Goal: Information Seeking & Learning: Learn about a topic

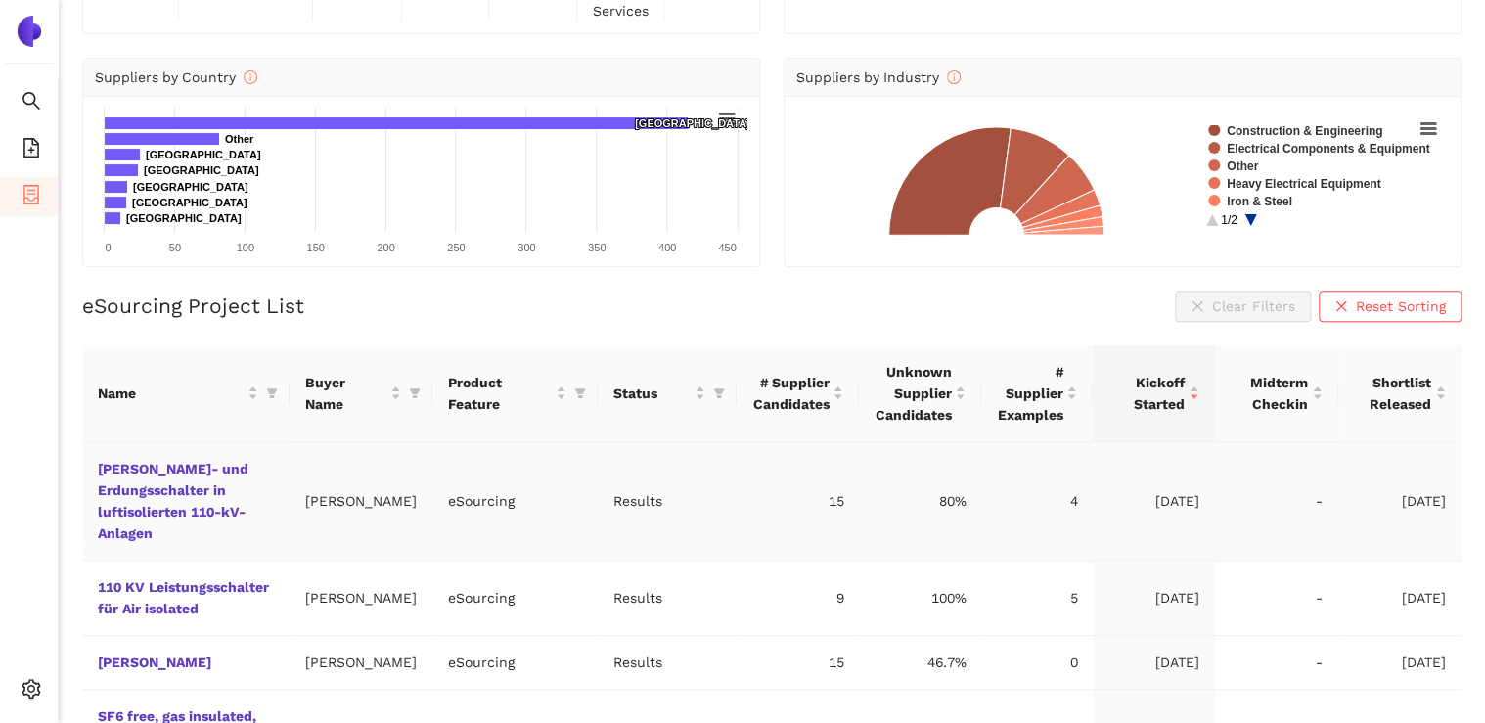
scroll to position [157, 0]
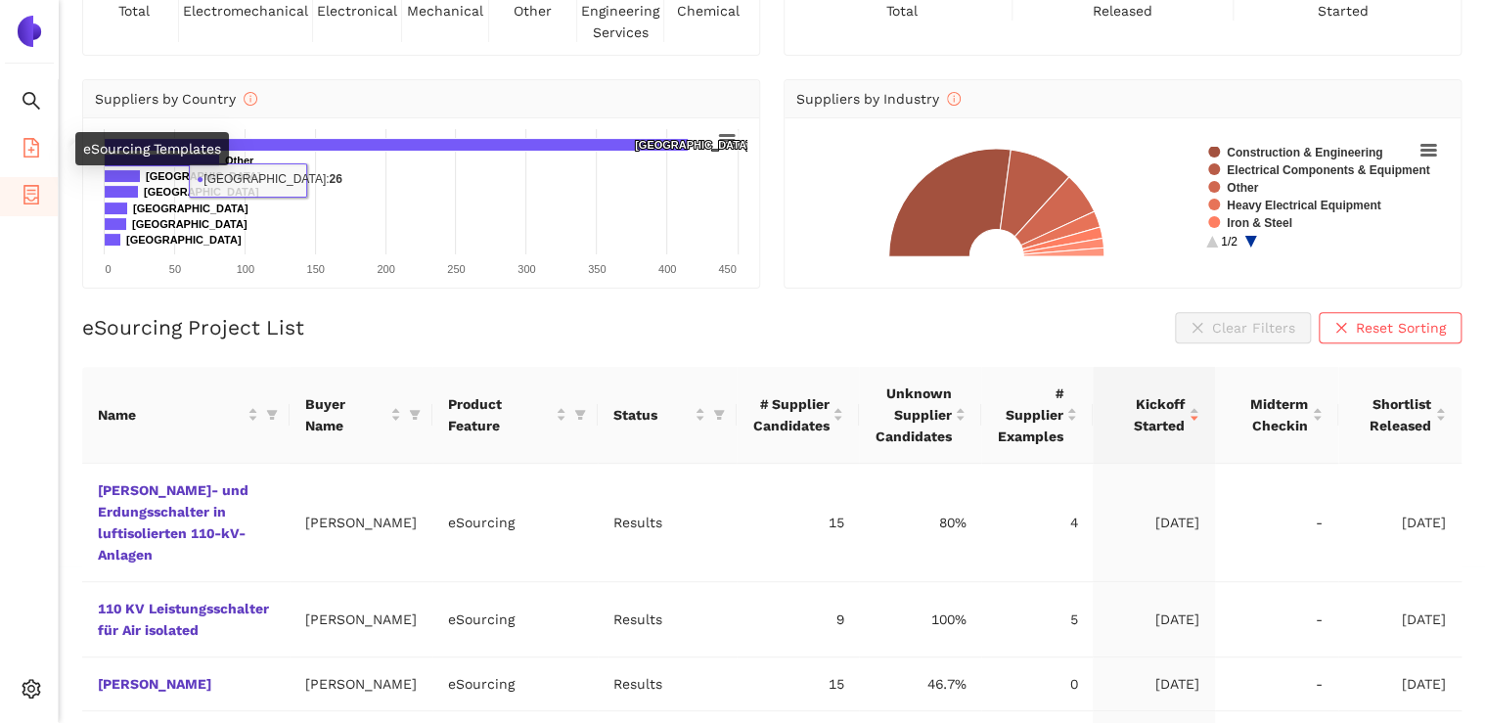
click at [12, 142] on li "eSourcing Templates" at bounding box center [29, 149] width 58 height 39
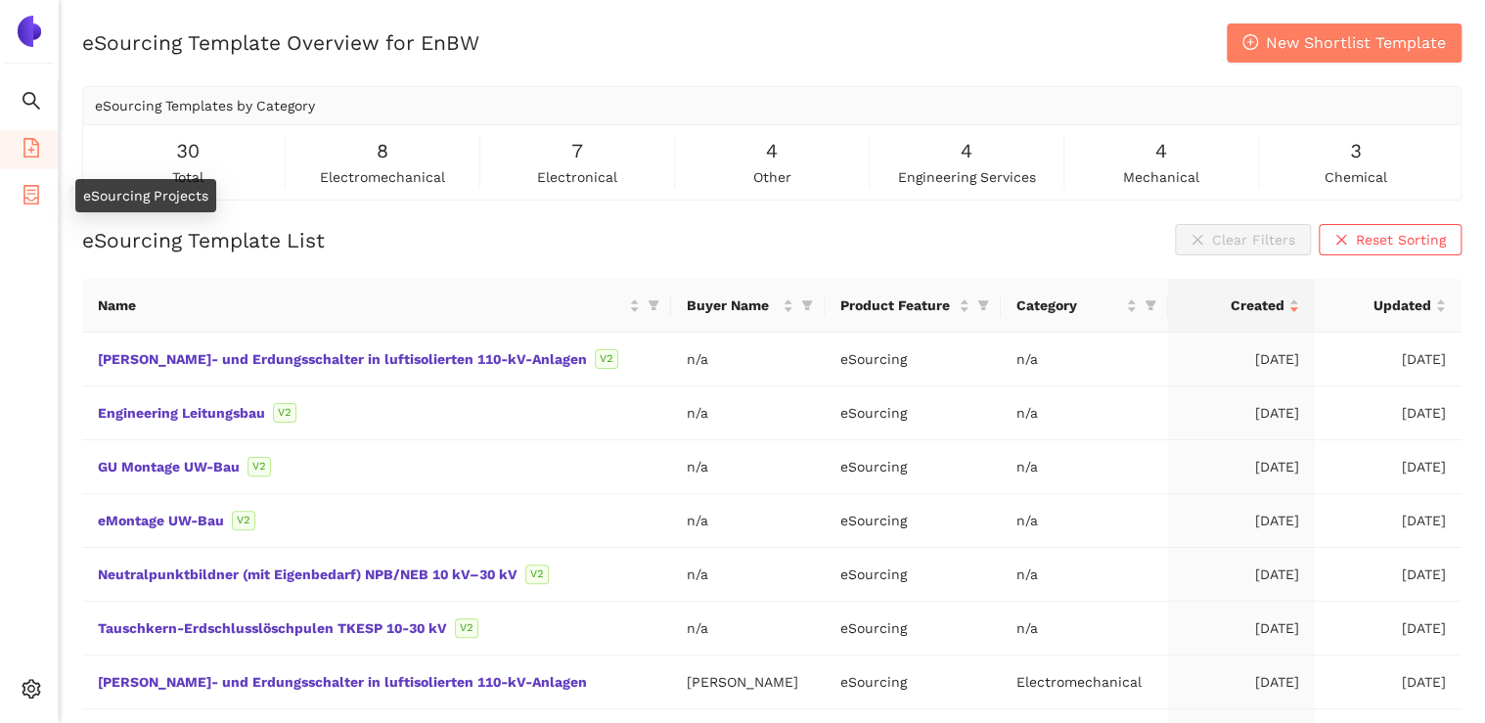
click at [23, 193] on icon "container" at bounding box center [31, 195] width 16 height 20
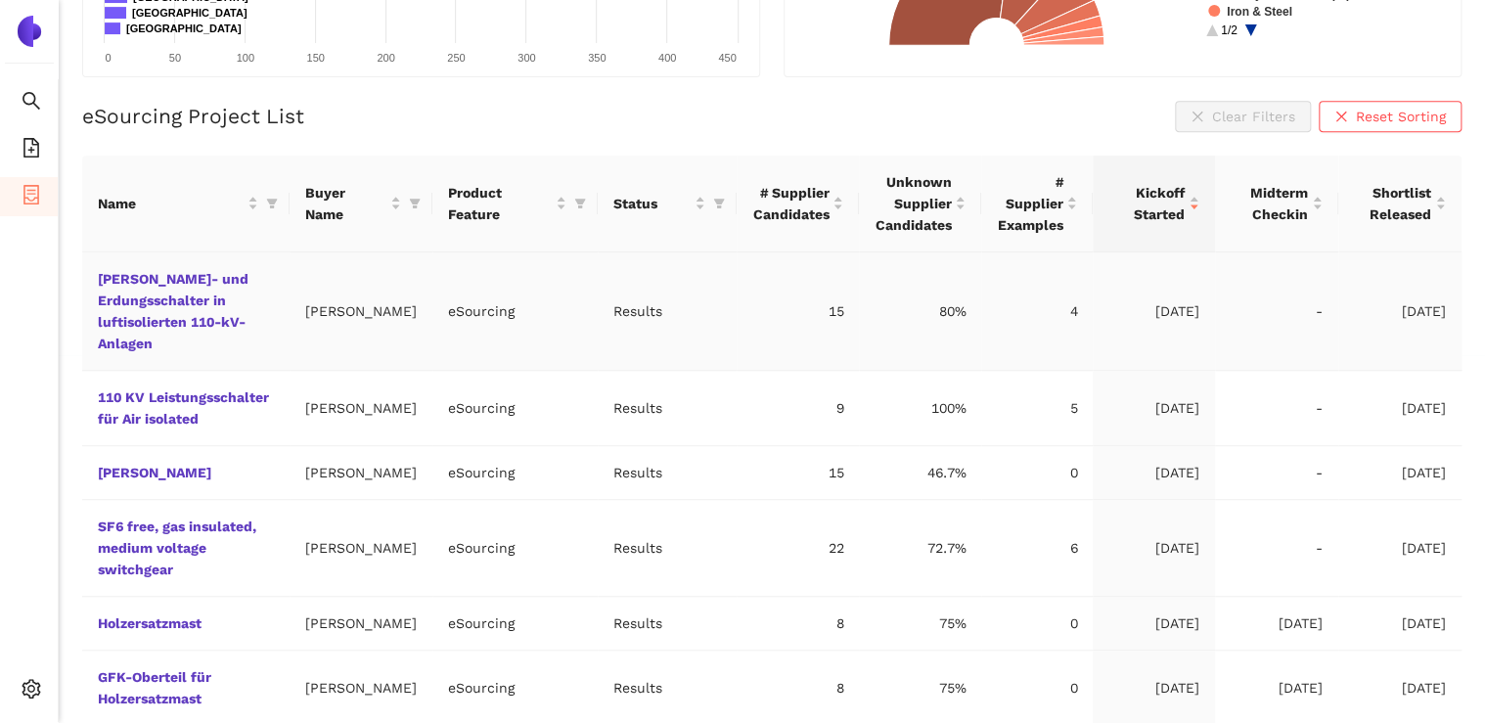
scroll to position [391, 0]
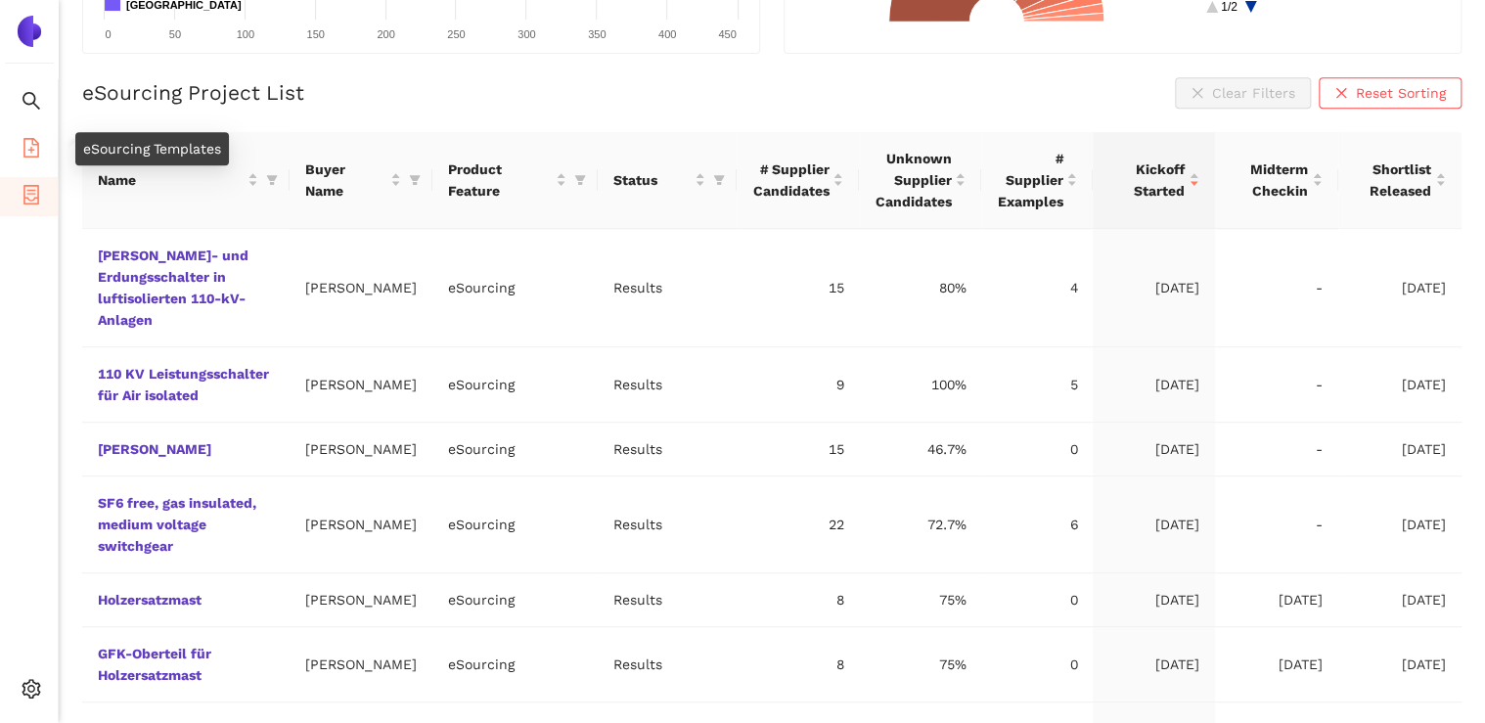
click at [14, 157] on li "eSourcing Templates" at bounding box center [29, 149] width 58 height 39
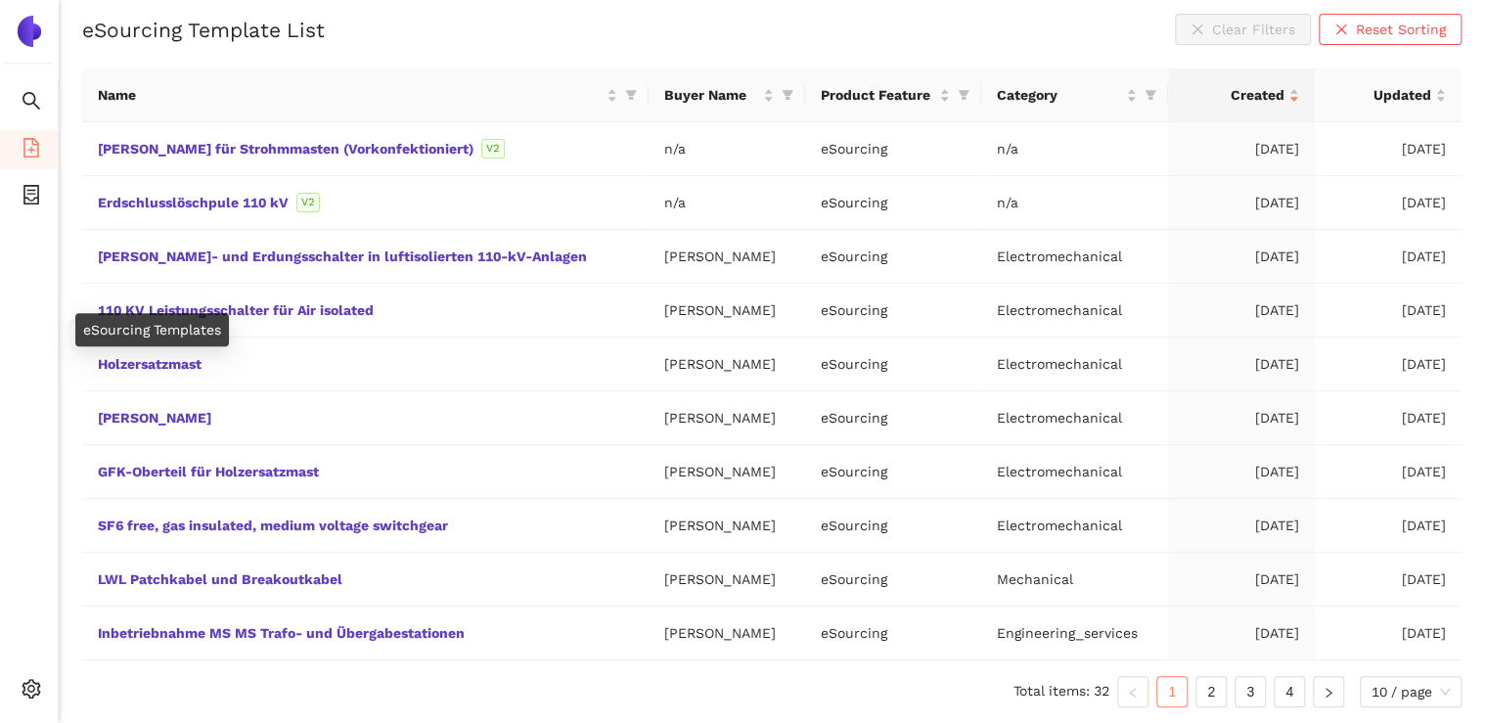
scroll to position [207, 0]
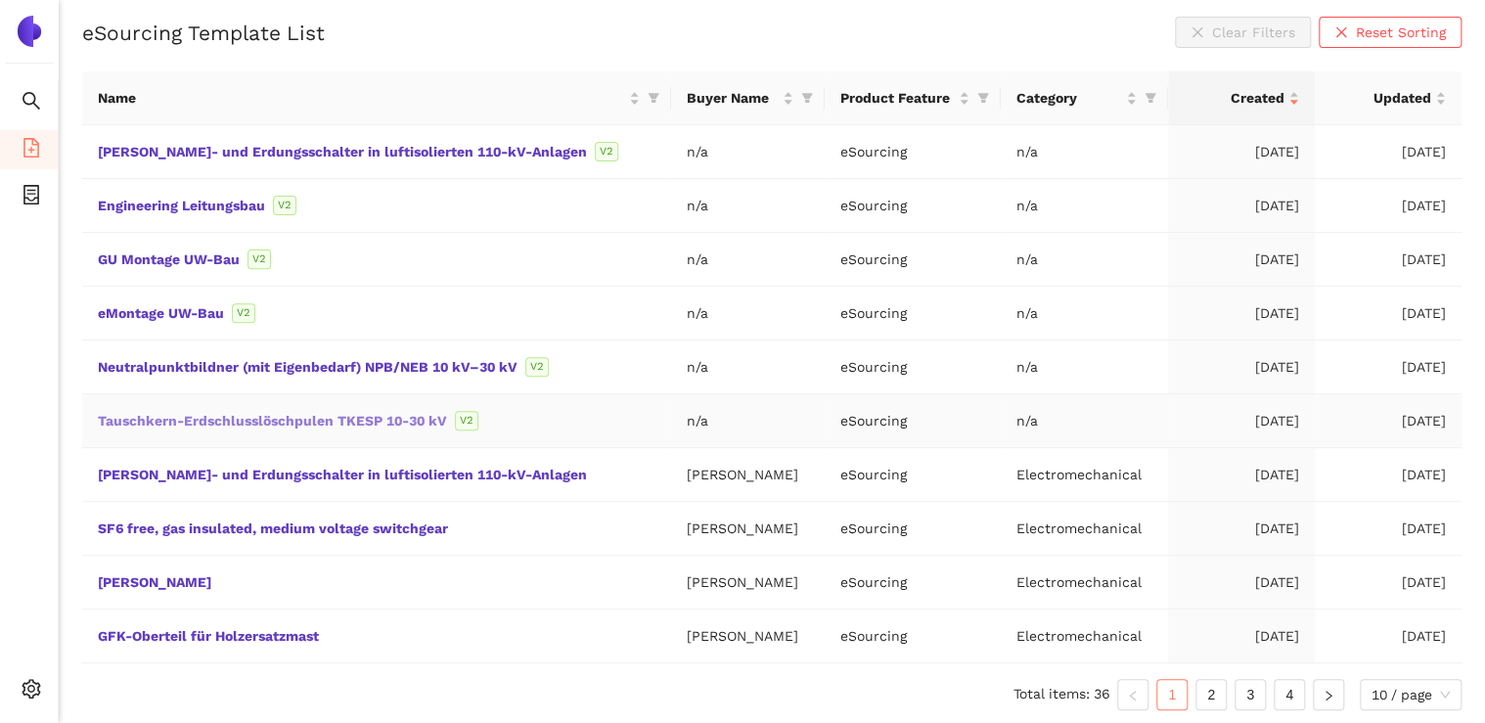
click at [0, 0] on link "Tauschkern-Erdschlusslöschpulen TKESP 10-30 kV" at bounding box center [0, 0] width 0 height 0
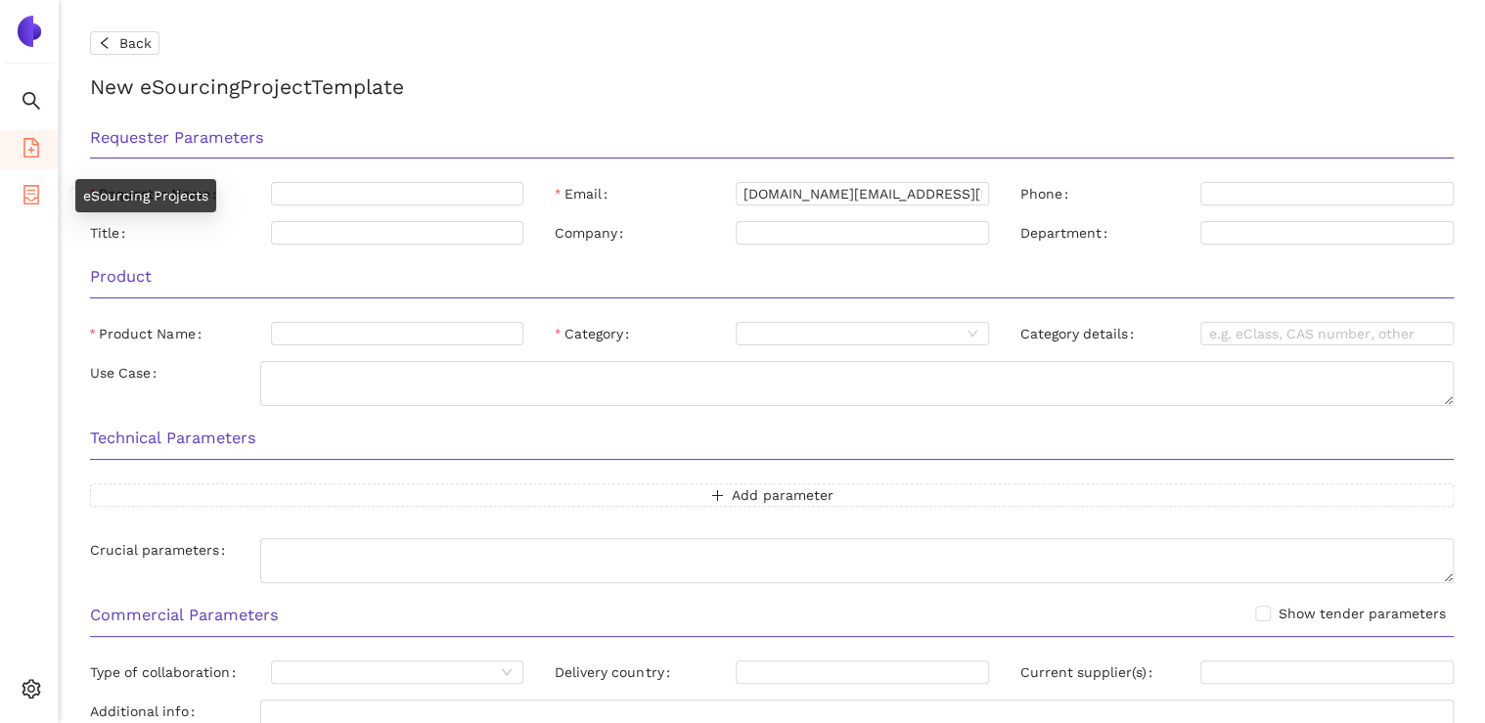
click at [31, 203] on icon "container" at bounding box center [31, 195] width 16 height 20
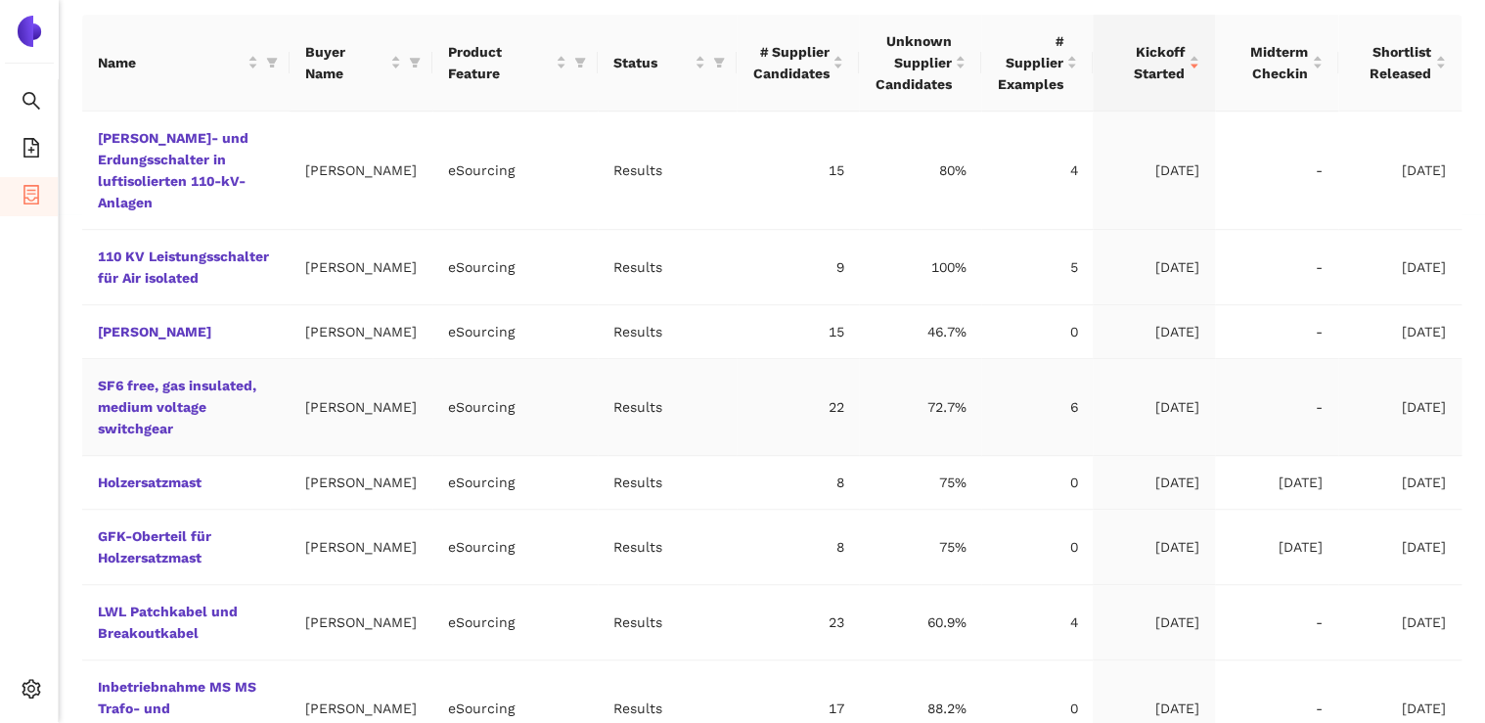
scroll to position [548, 0]
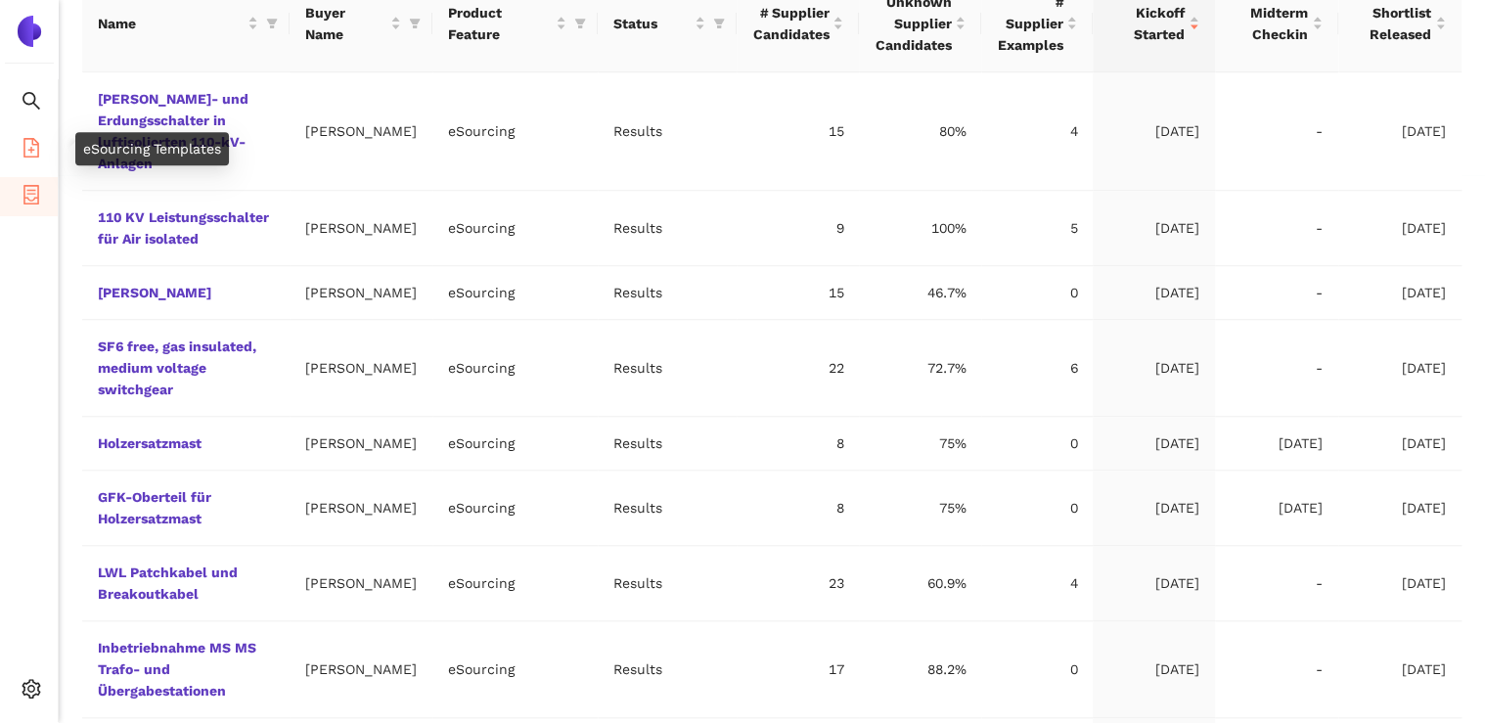
click at [37, 145] on icon "file-add" at bounding box center [31, 148] width 16 height 20
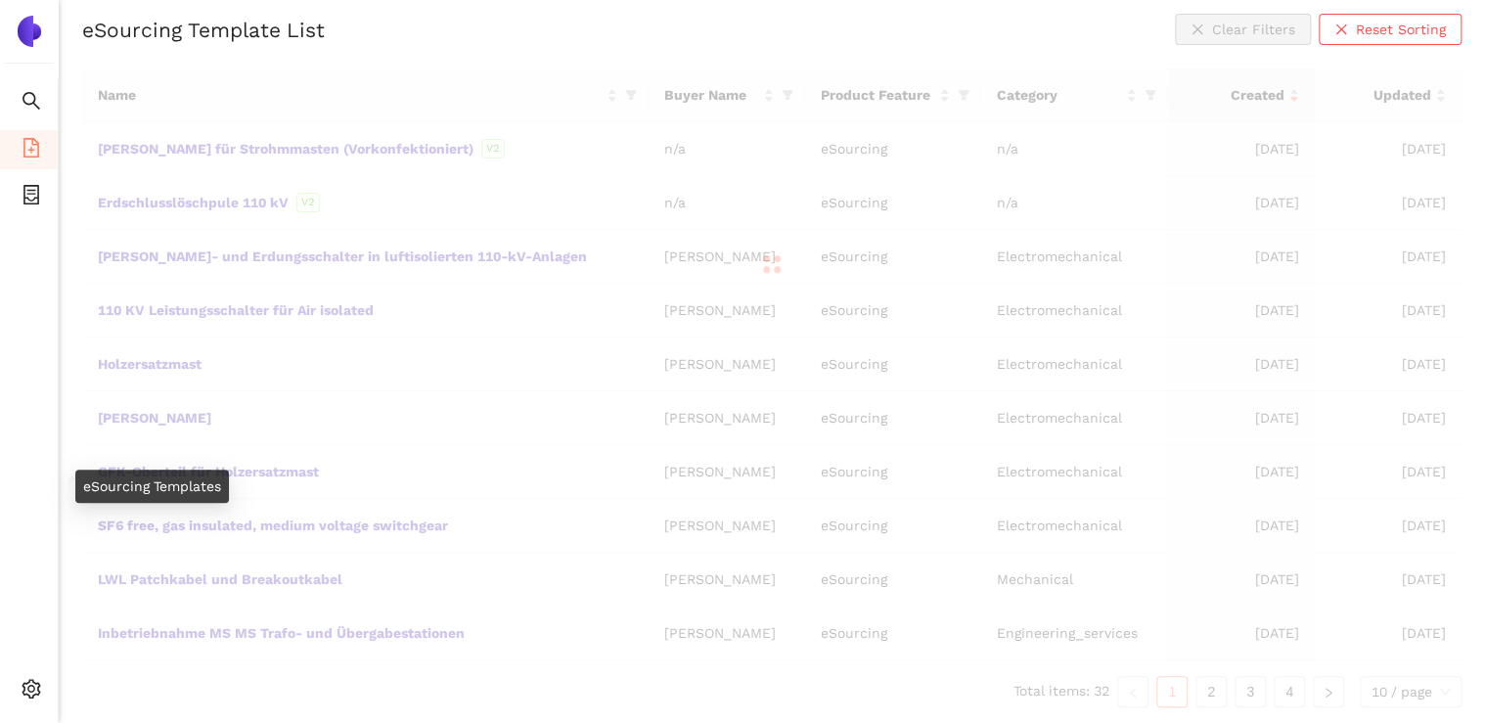
scroll to position [207, 0]
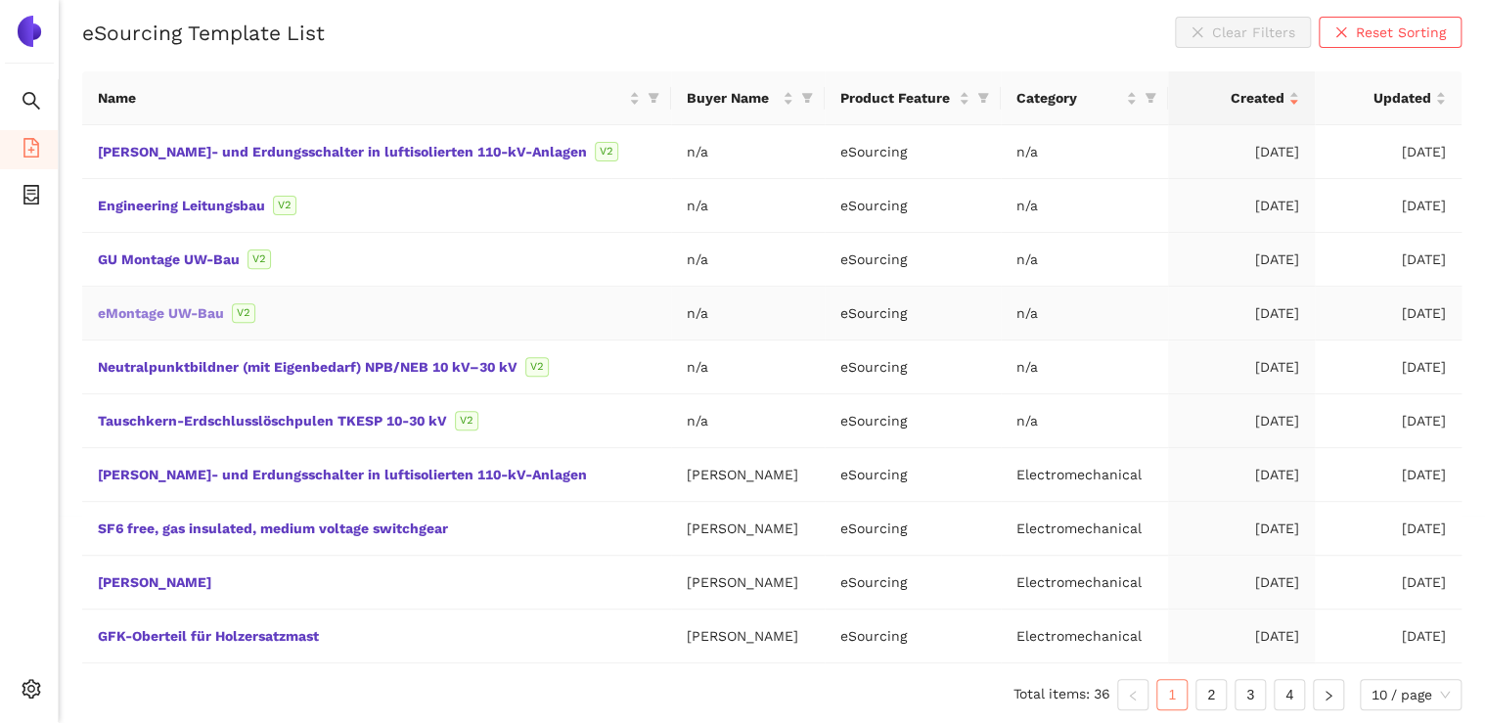
click at [0, 0] on link "eMontage UW-Bau" at bounding box center [0, 0] width 0 height 0
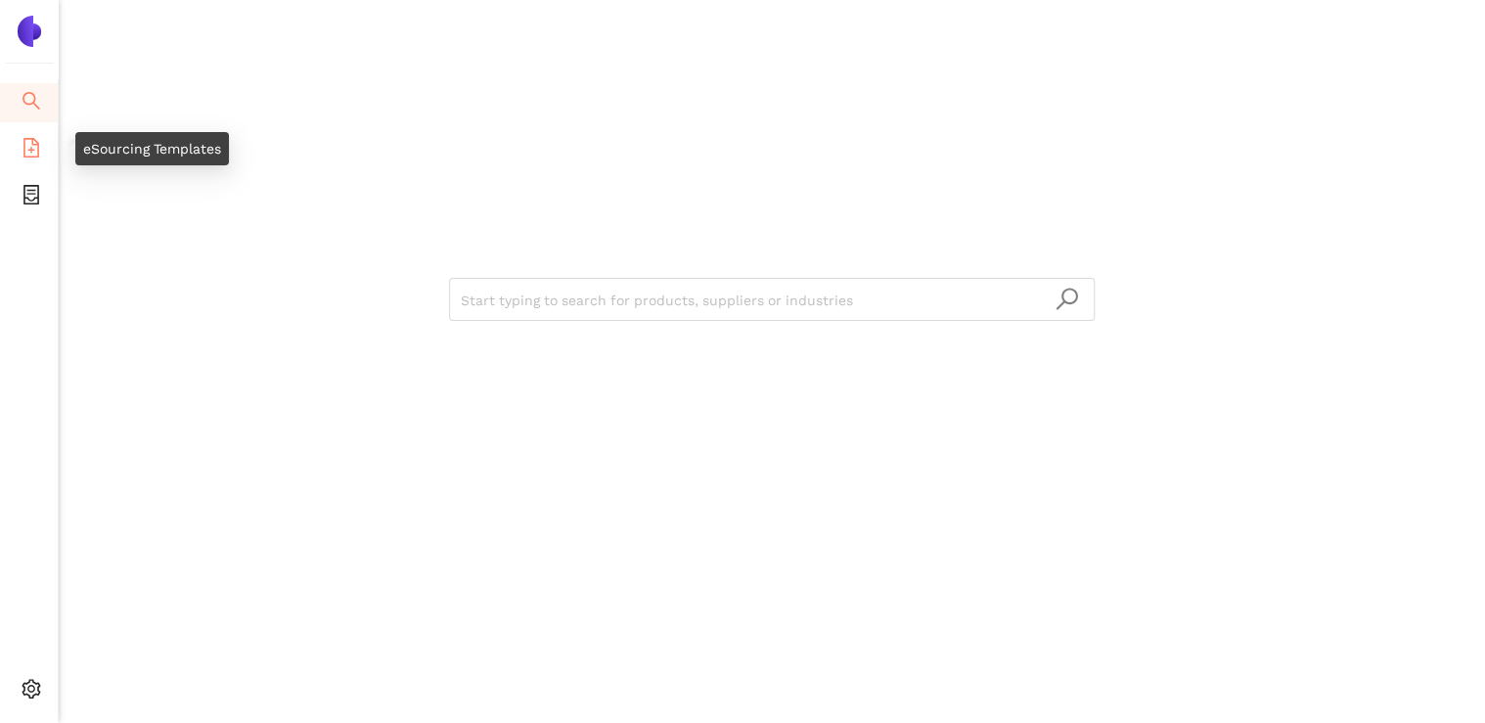
click at [17, 152] on li "eSourcing Templates" at bounding box center [29, 149] width 58 height 39
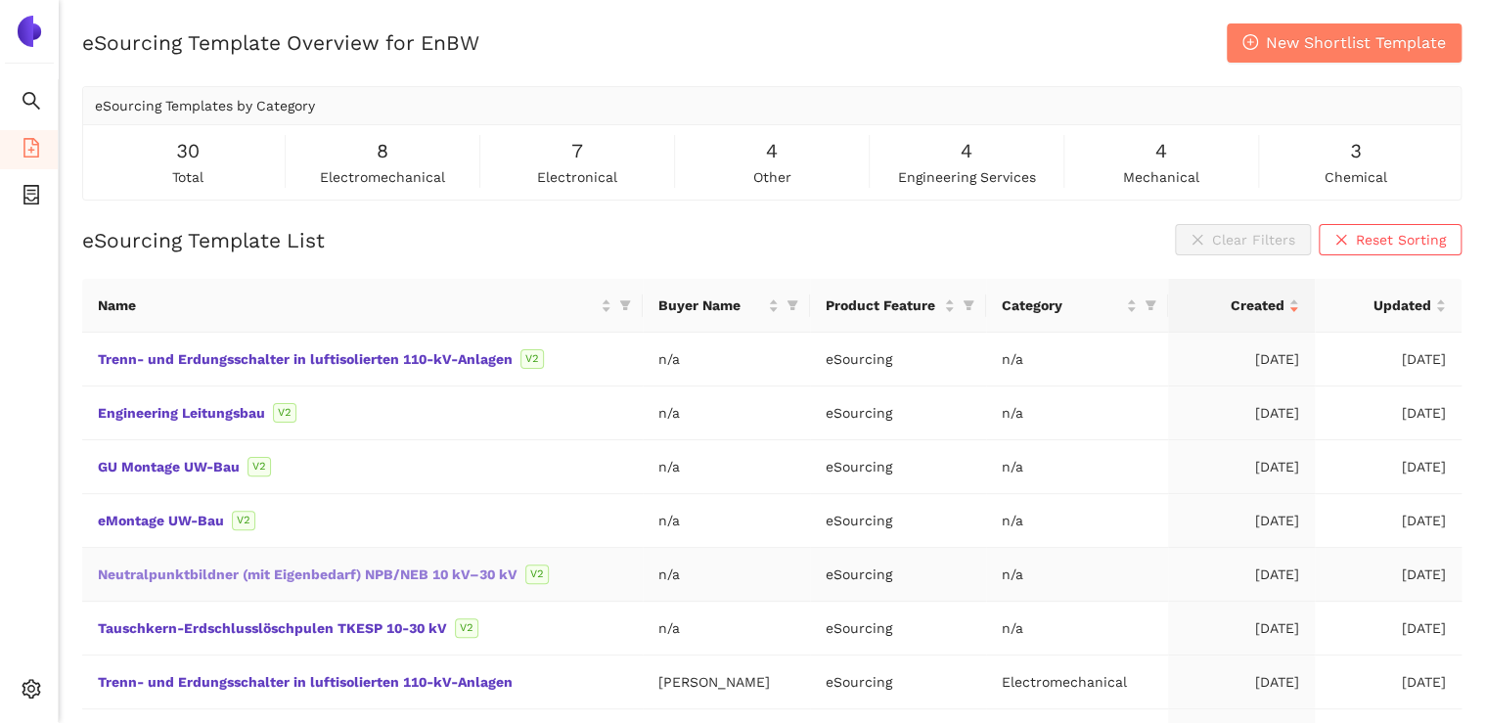
click at [0, 0] on link "Neutralpunktbildner (mit Eigenbedarf) NPB/NEB 10 kV–30 kV" at bounding box center [0, 0] width 0 height 0
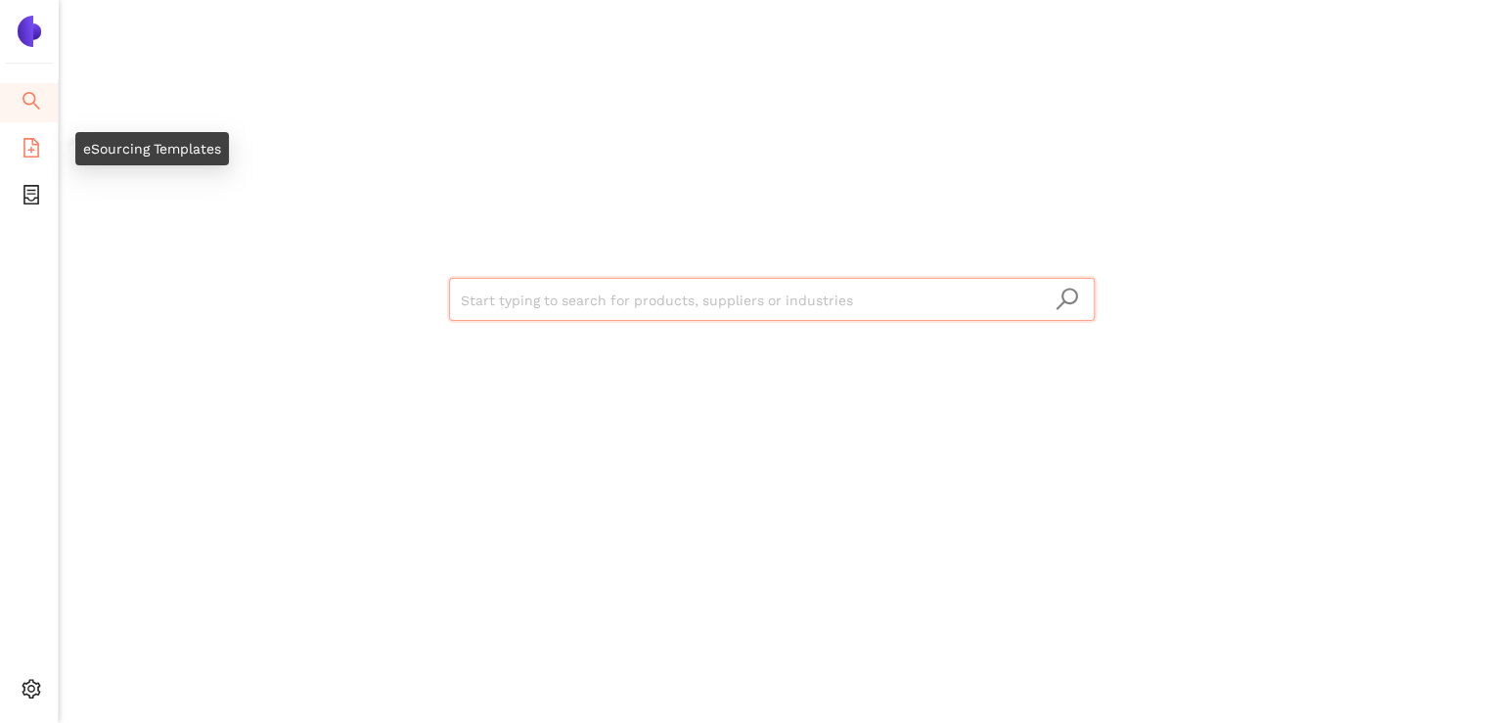
click at [34, 149] on icon "file-add" at bounding box center [32, 148] width 20 height 20
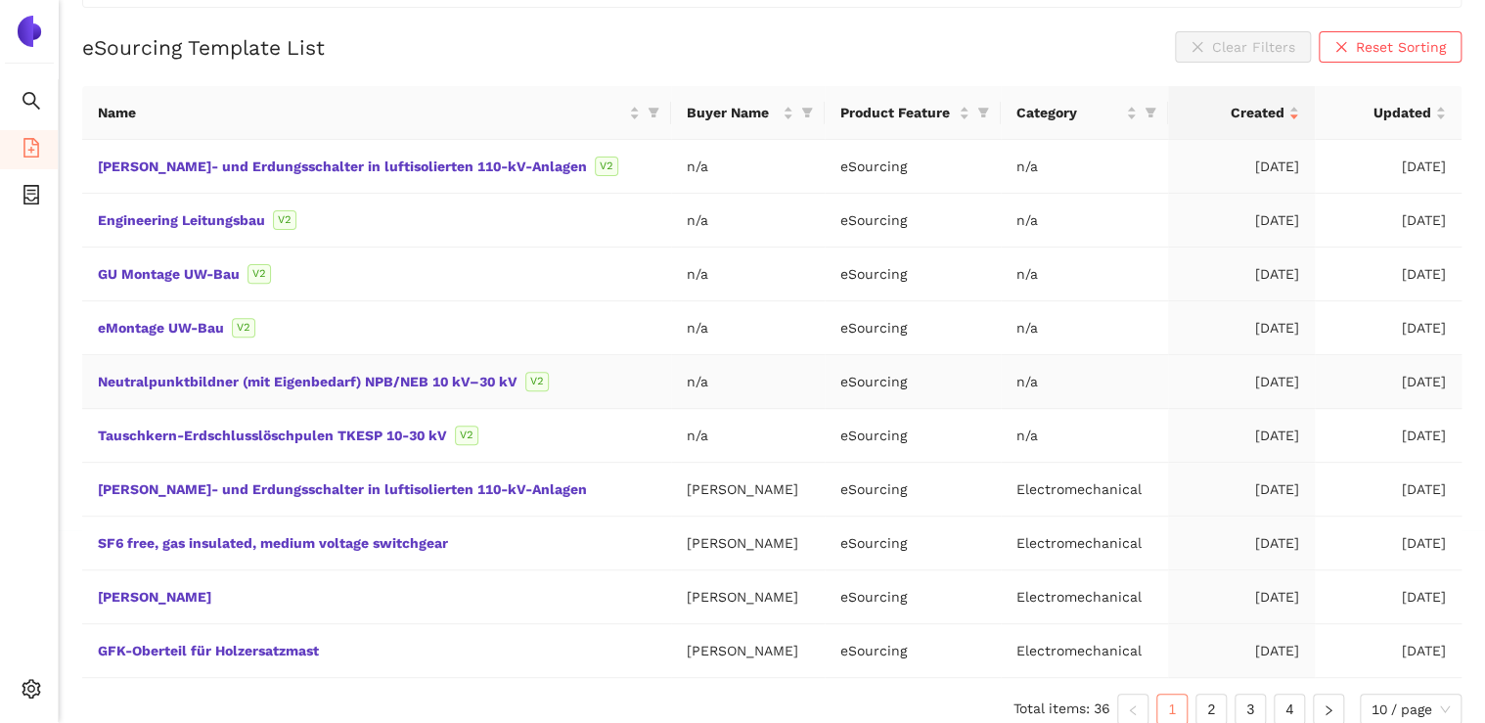
scroll to position [207, 0]
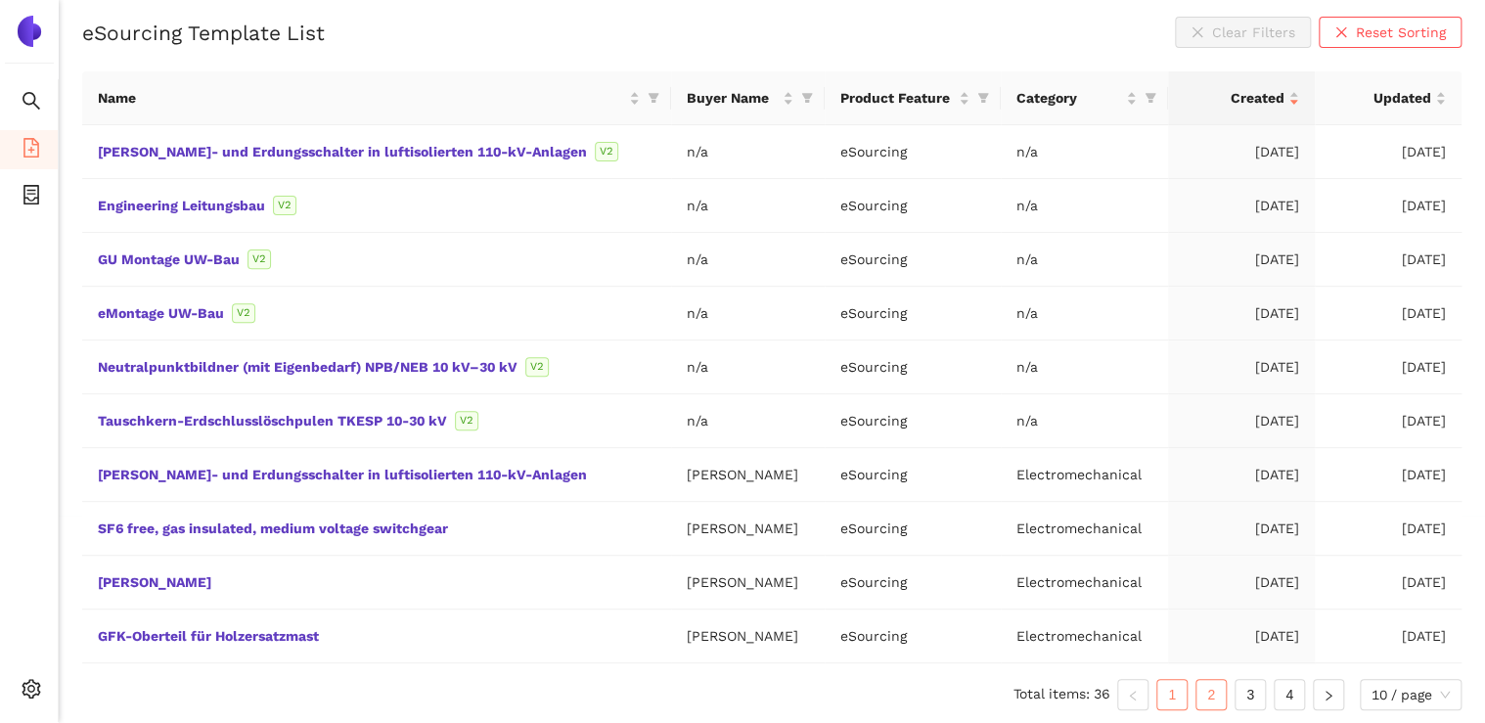
click at [1201, 693] on link "2" at bounding box center [1210, 694] width 29 height 29
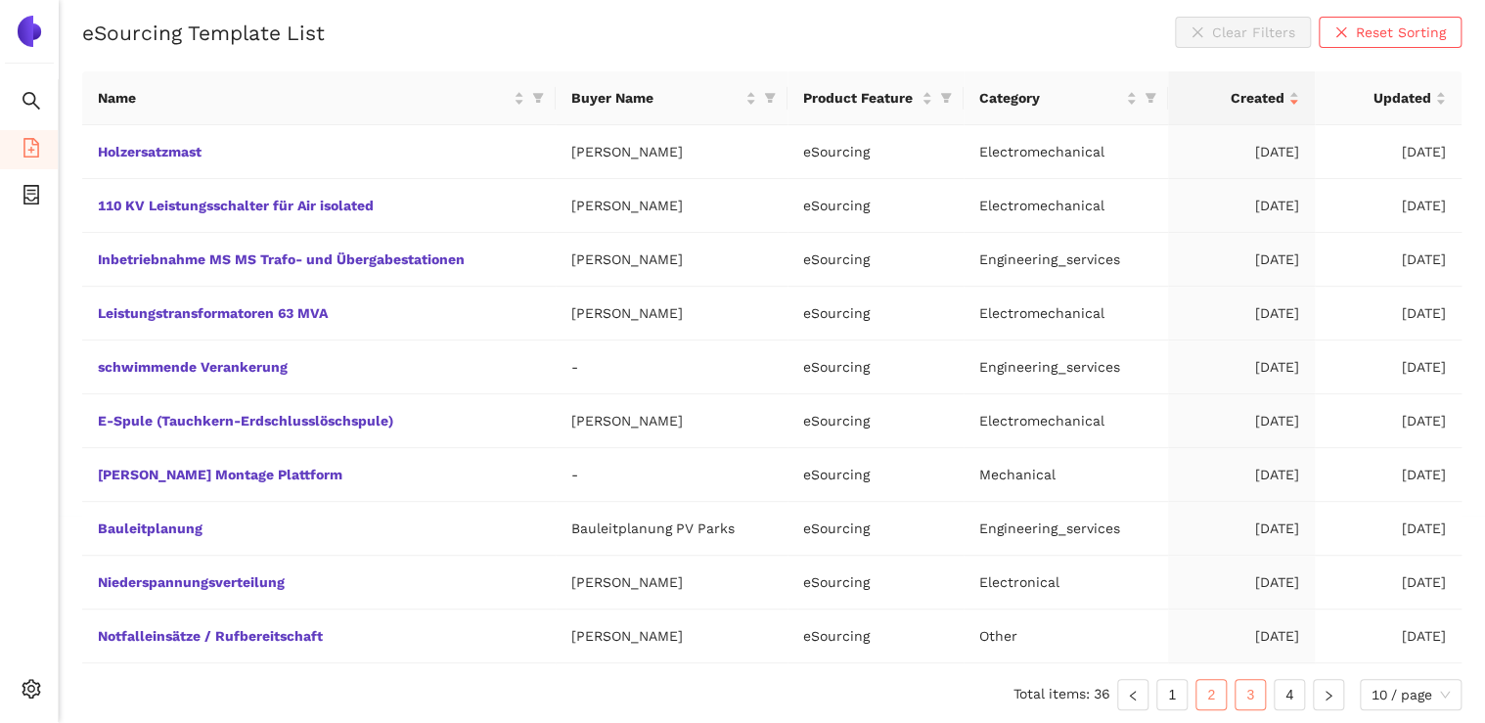
click at [1244, 692] on link "3" at bounding box center [1250, 694] width 29 height 29
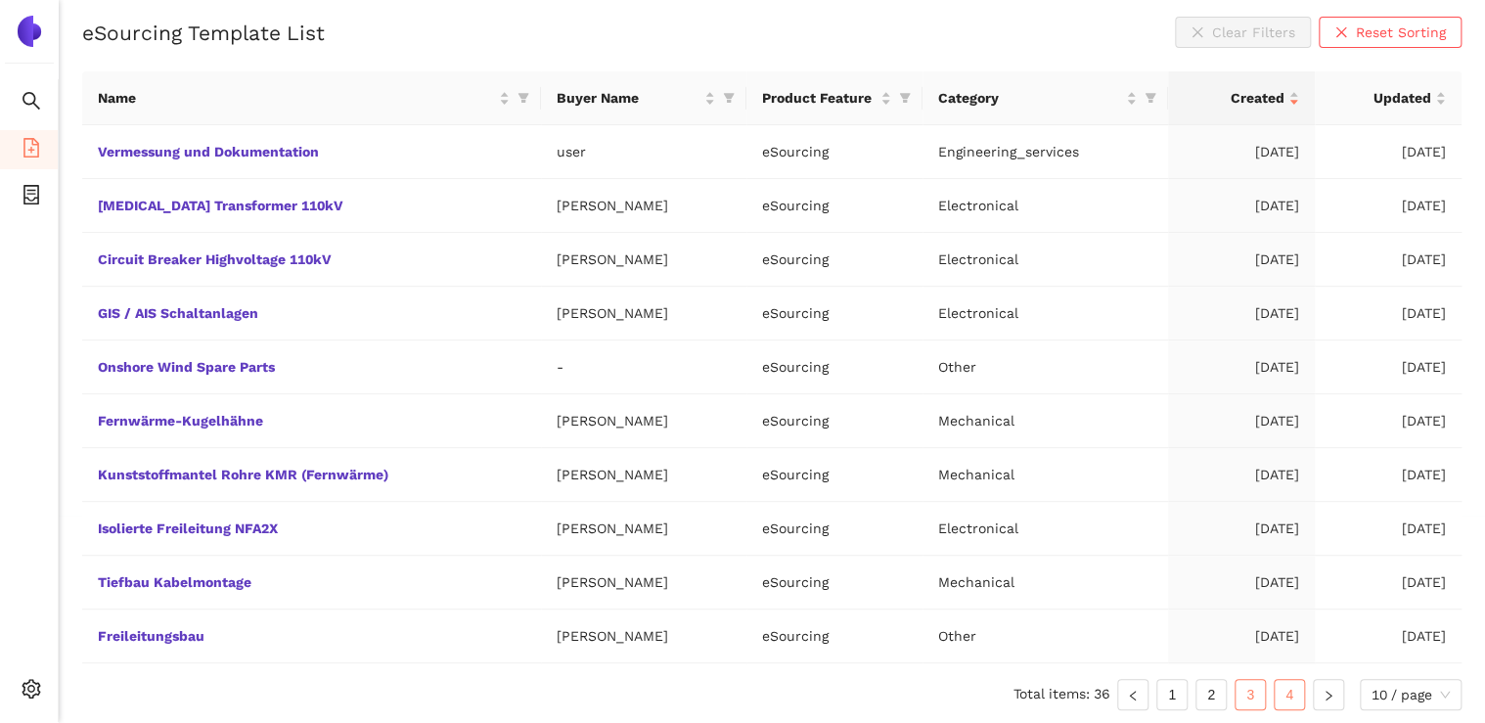
click at [1278, 691] on link "4" at bounding box center [1289, 694] width 29 height 29
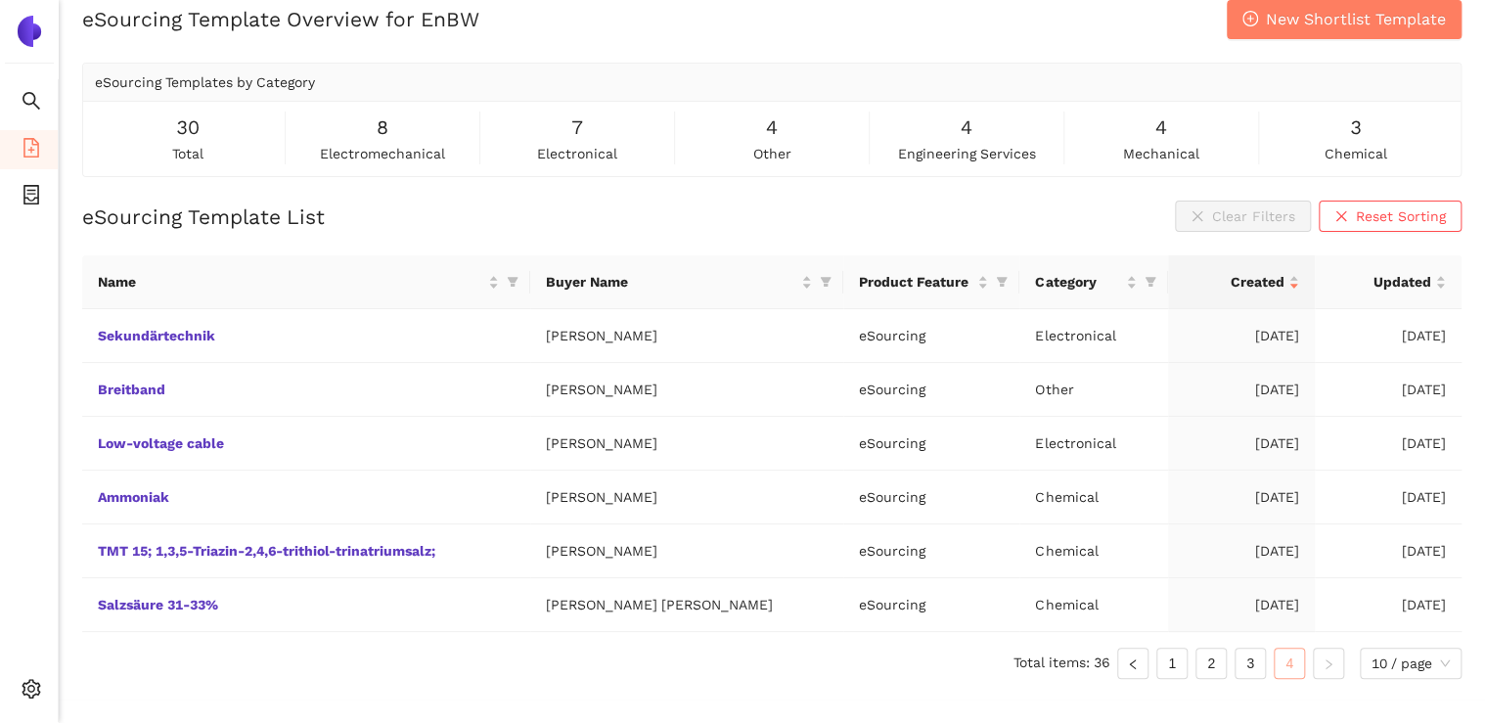
scroll to position [23, 0]
click at [1254, 669] on link "3" at bounding box center [1250, 663] width 29 height 29
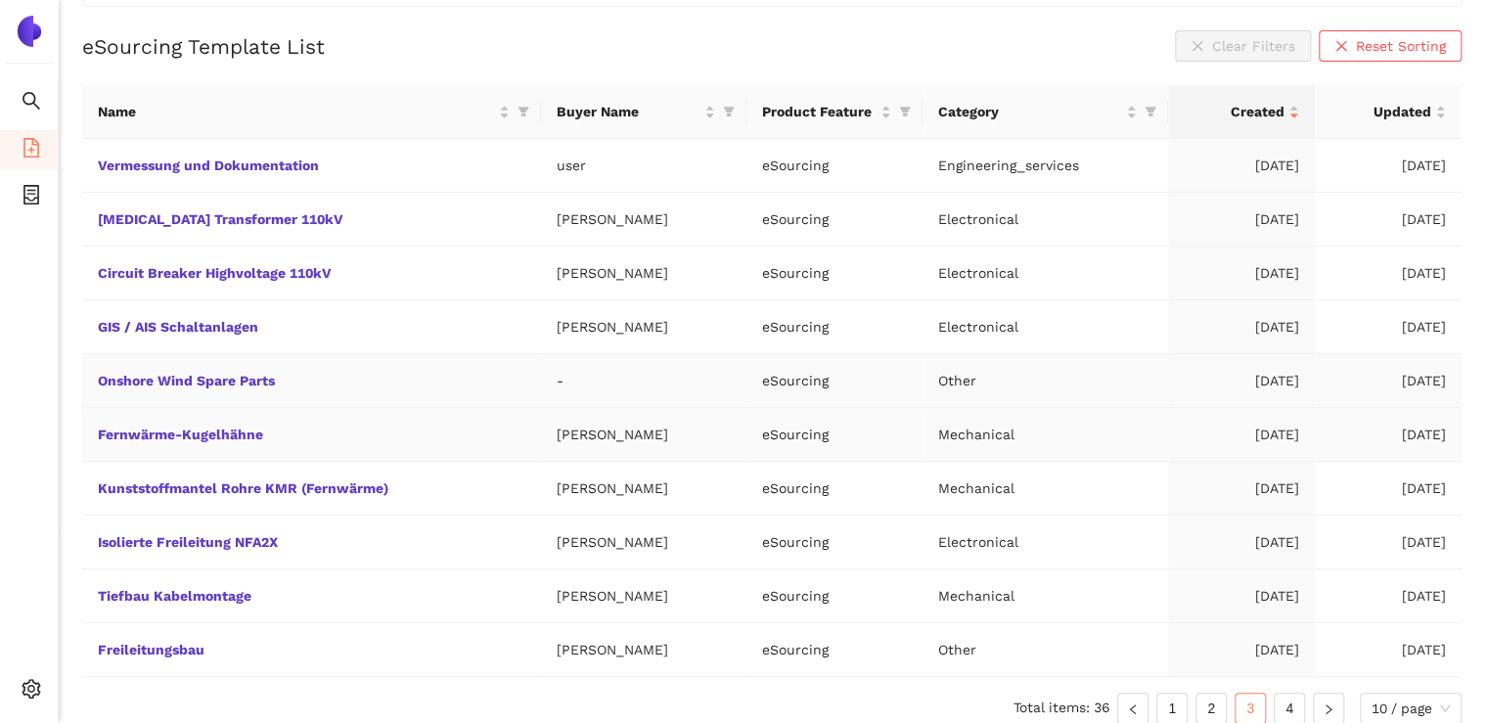
scroll to position [207, 0]
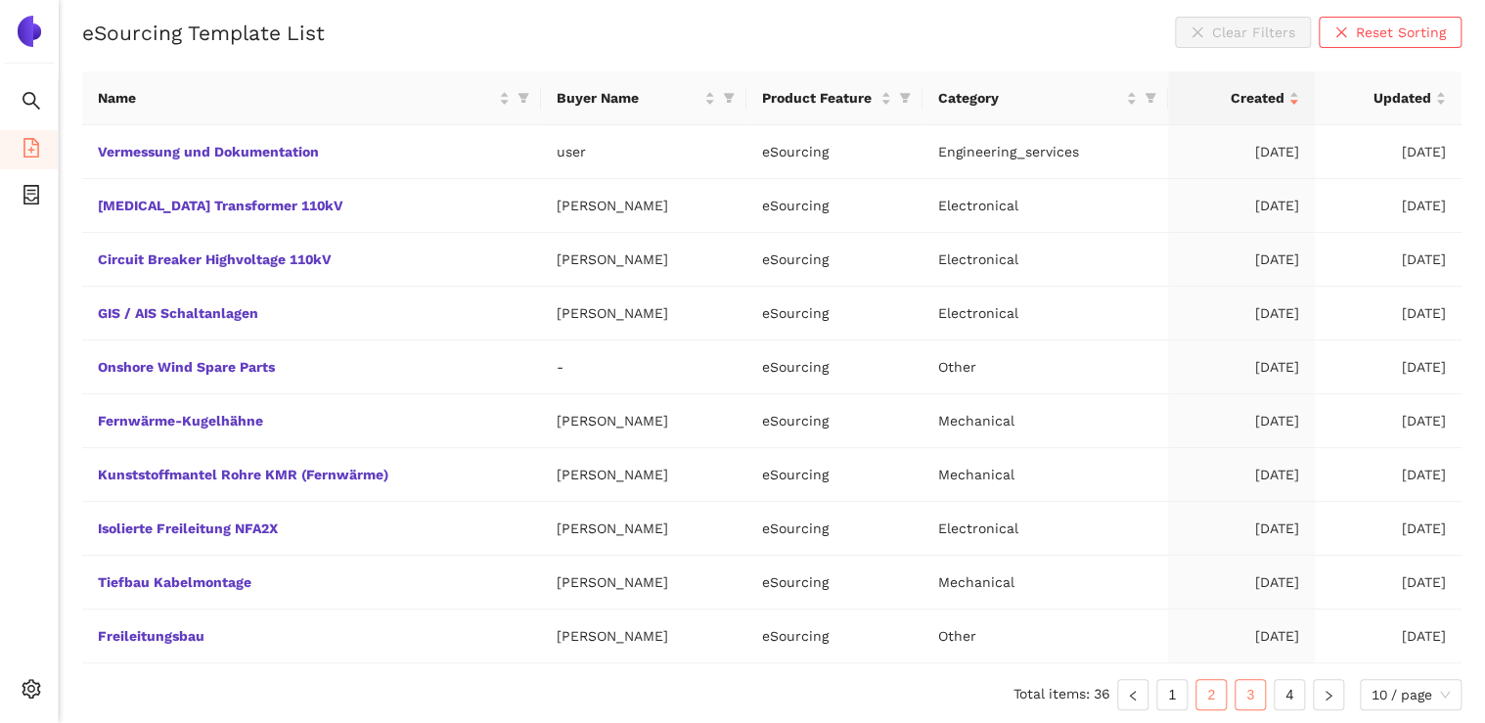
click at [1218, 693] on link "2" at bounding box center [1210, 694] width 29 height 29
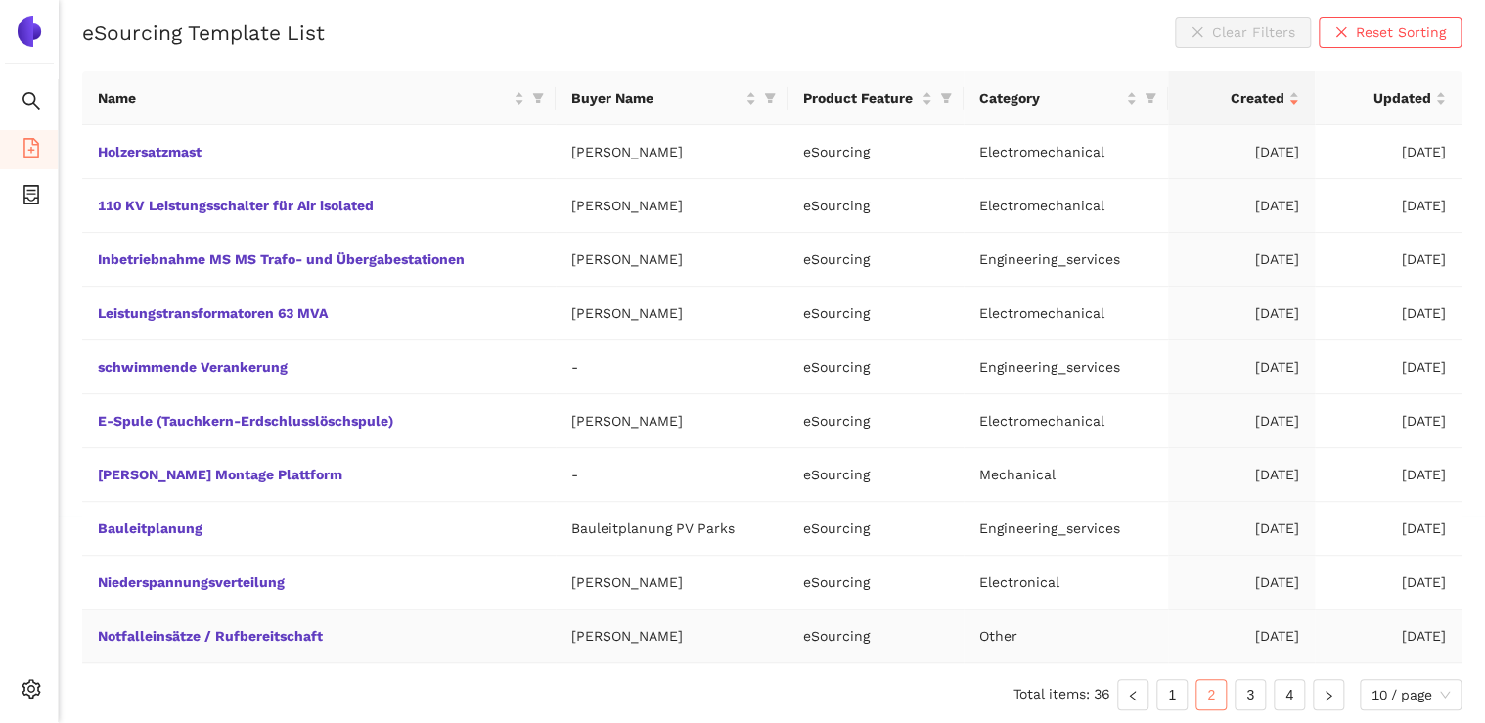
scroll to position [129, 0]
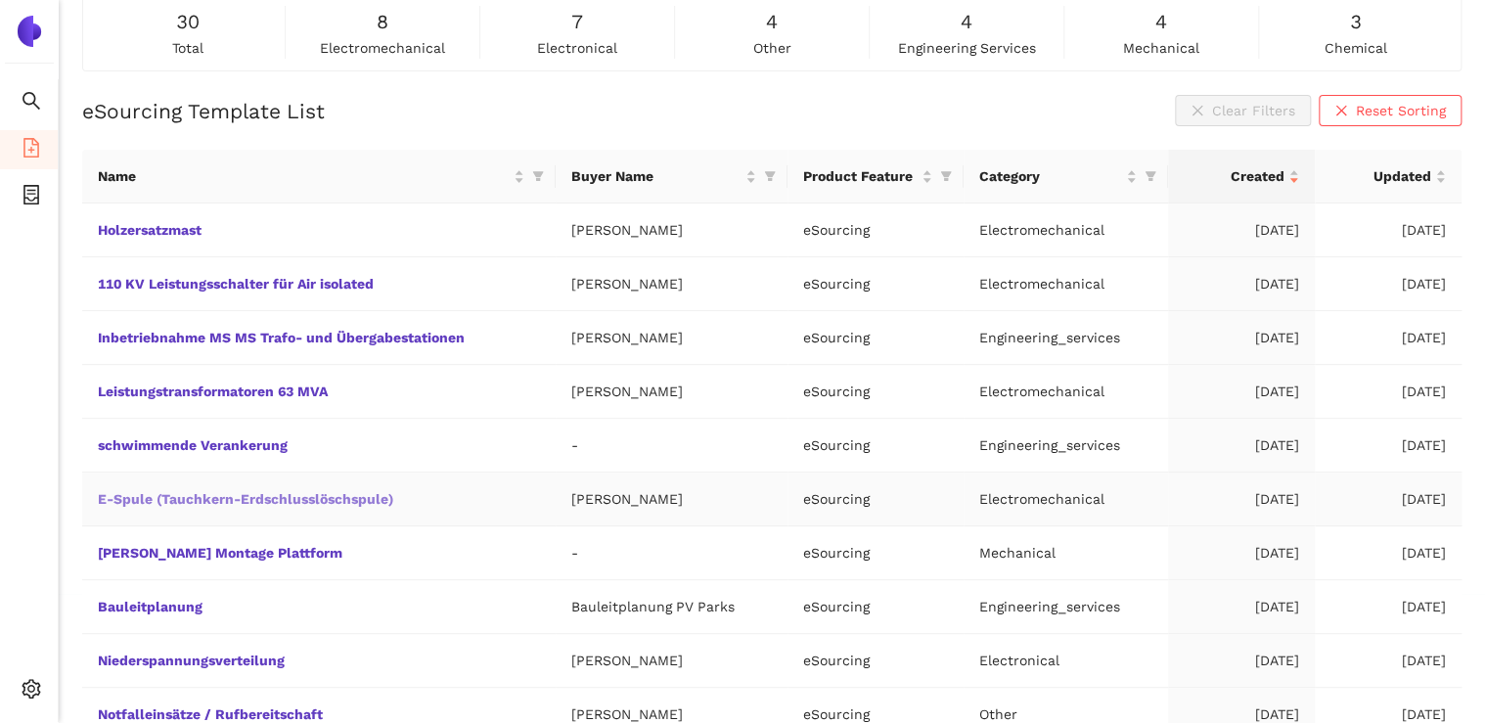
click at [0, 0] on link "E-Spule (Tauchkern-Erdschlusslöschspule)" at bounding box center [0, 0] width 0 height 0
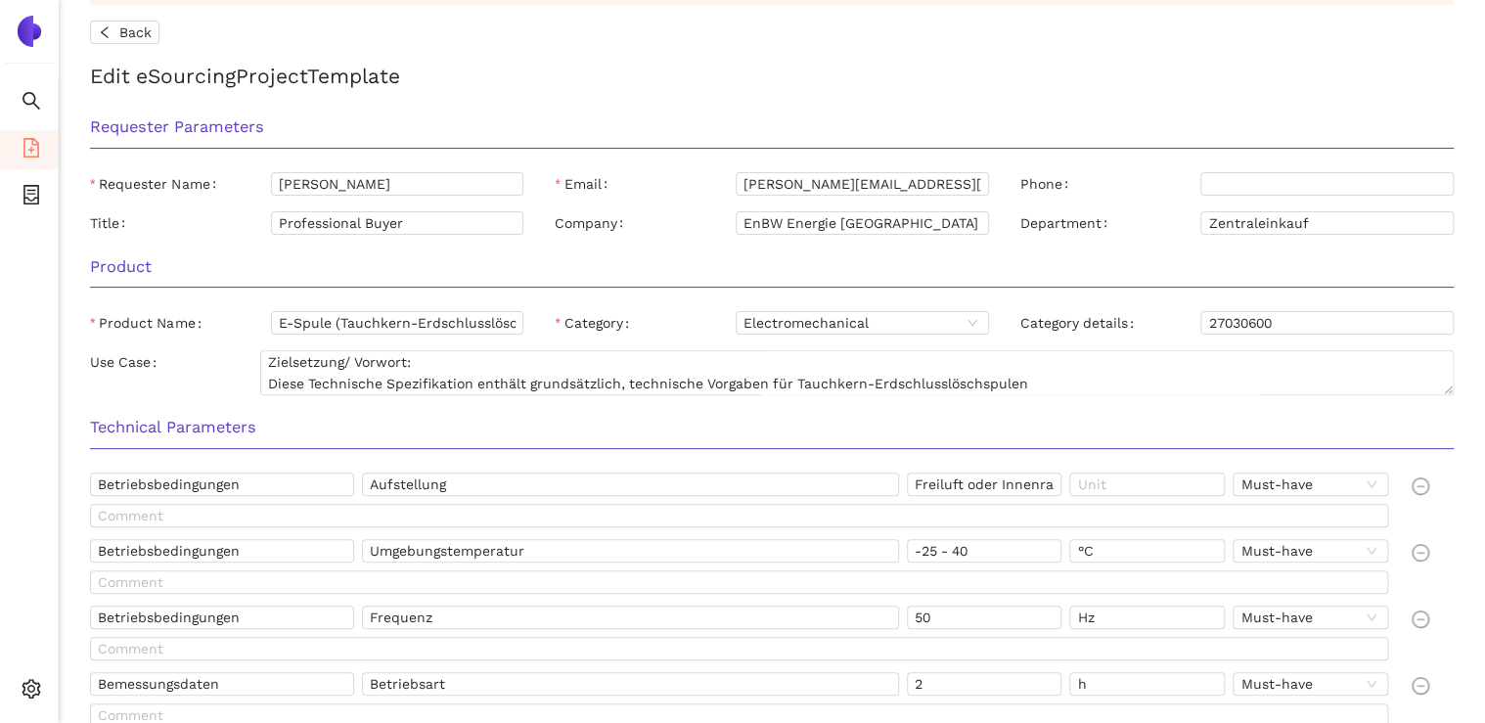
scroll to position [106, 0]
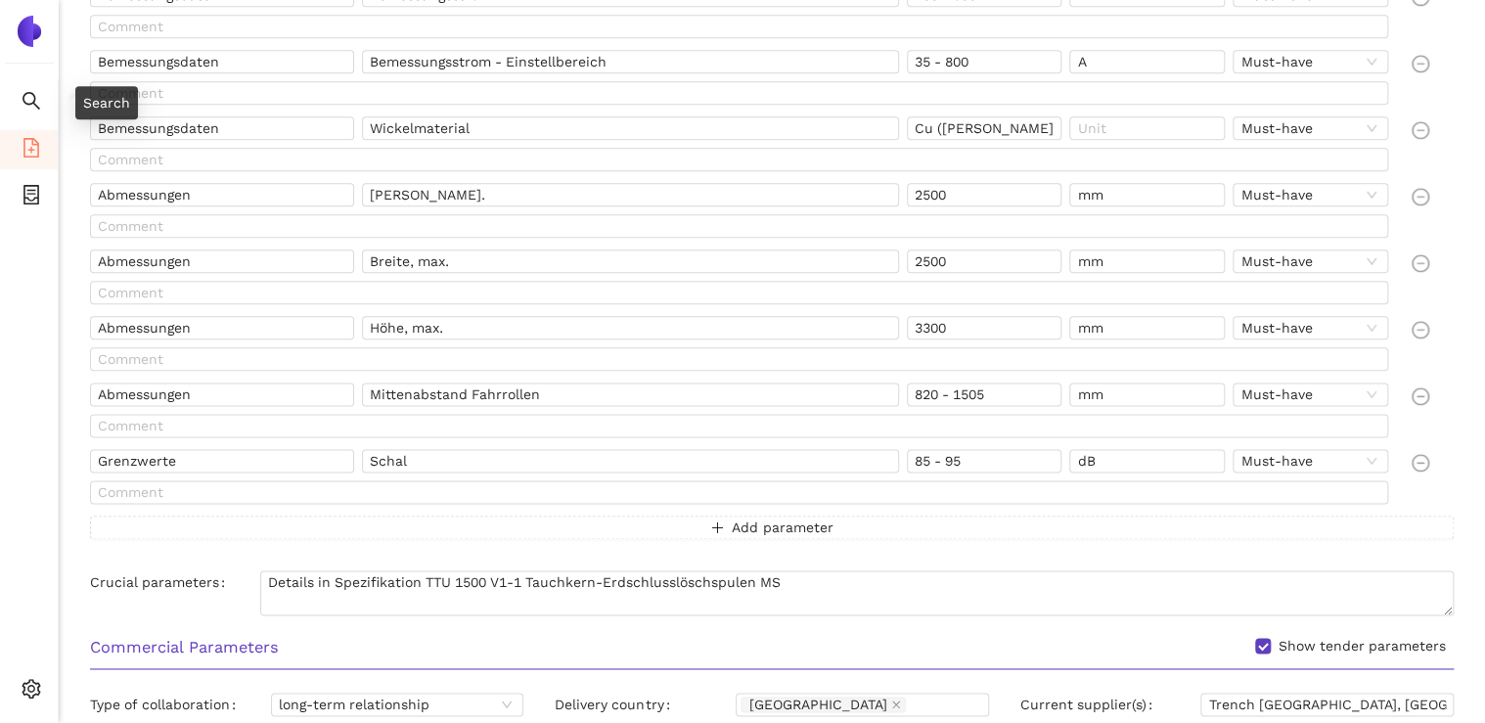
click at [27, 153] on icon "file-add" at bounding box center [32, 148] width 20 height 20
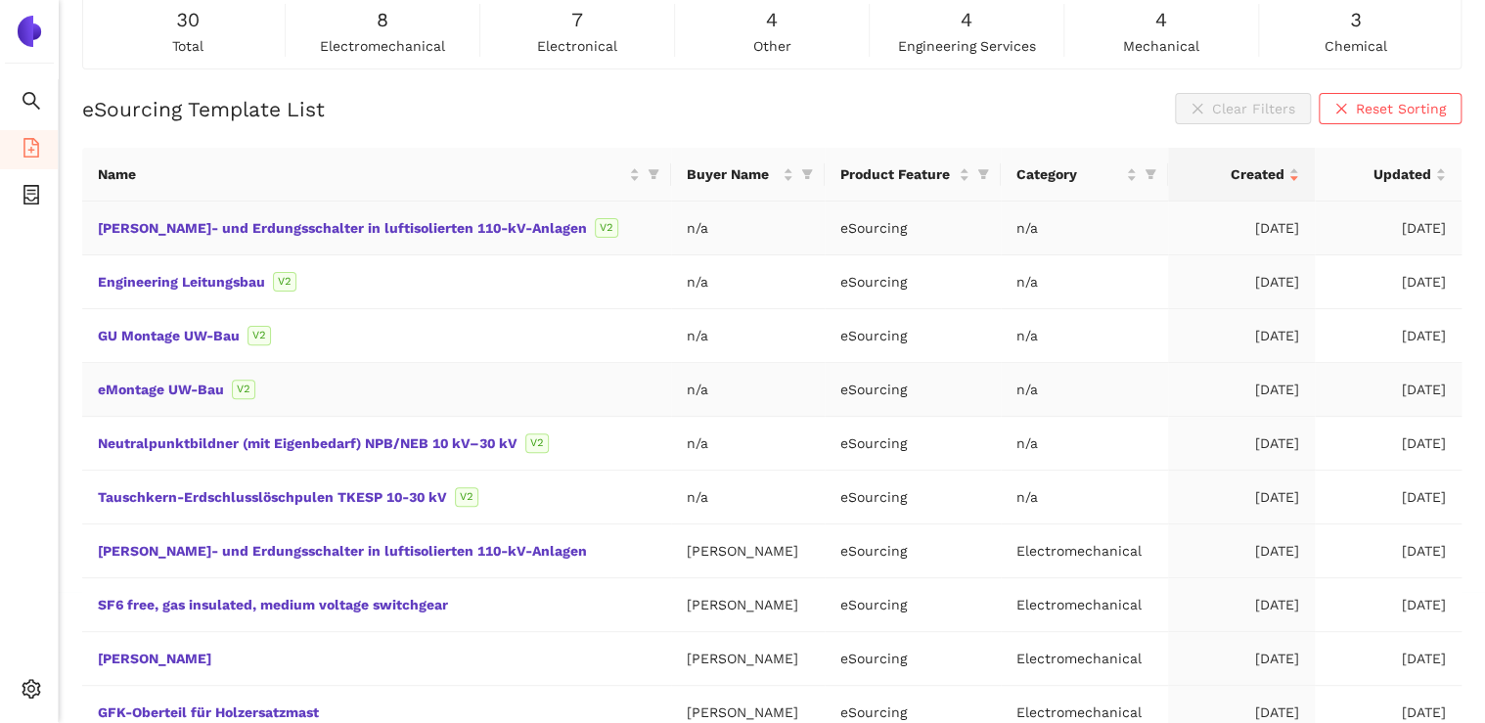
scroll to position [157, 0]
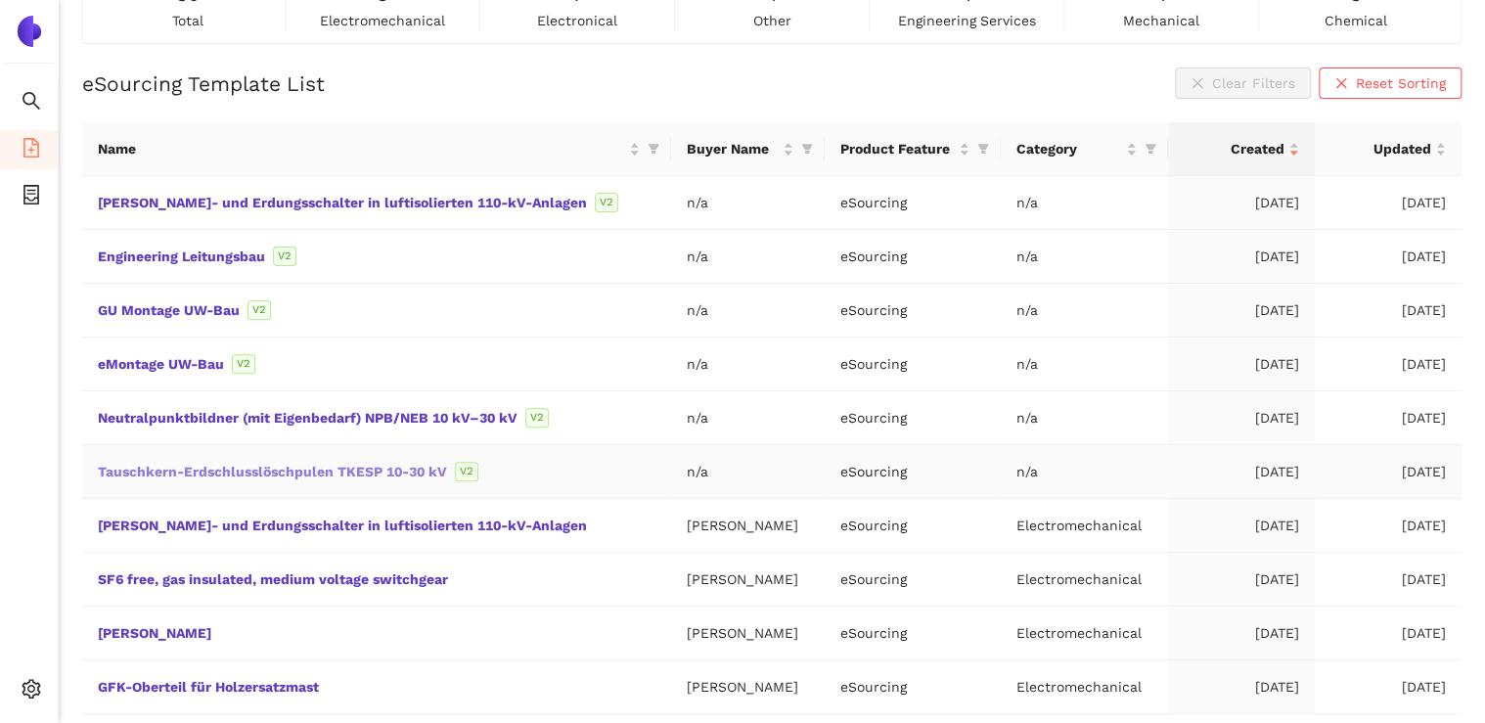
click at [0, 0] on link "Tauschkern-Erdschlusslöschpulen TKESP 10-30 kV" at bounding box center [0, 0] width 0 height 0
click at [0, 0] on link "Neutralpunktbildner (mit Eigenbedarf) NPB/NEB 10 kV–30 kV" at bounding box center [0, 0] width 0 height 0
click at [0, 0] on link "eMontage UW-Bau" at bounding box center [0, 0] width 0 height 0
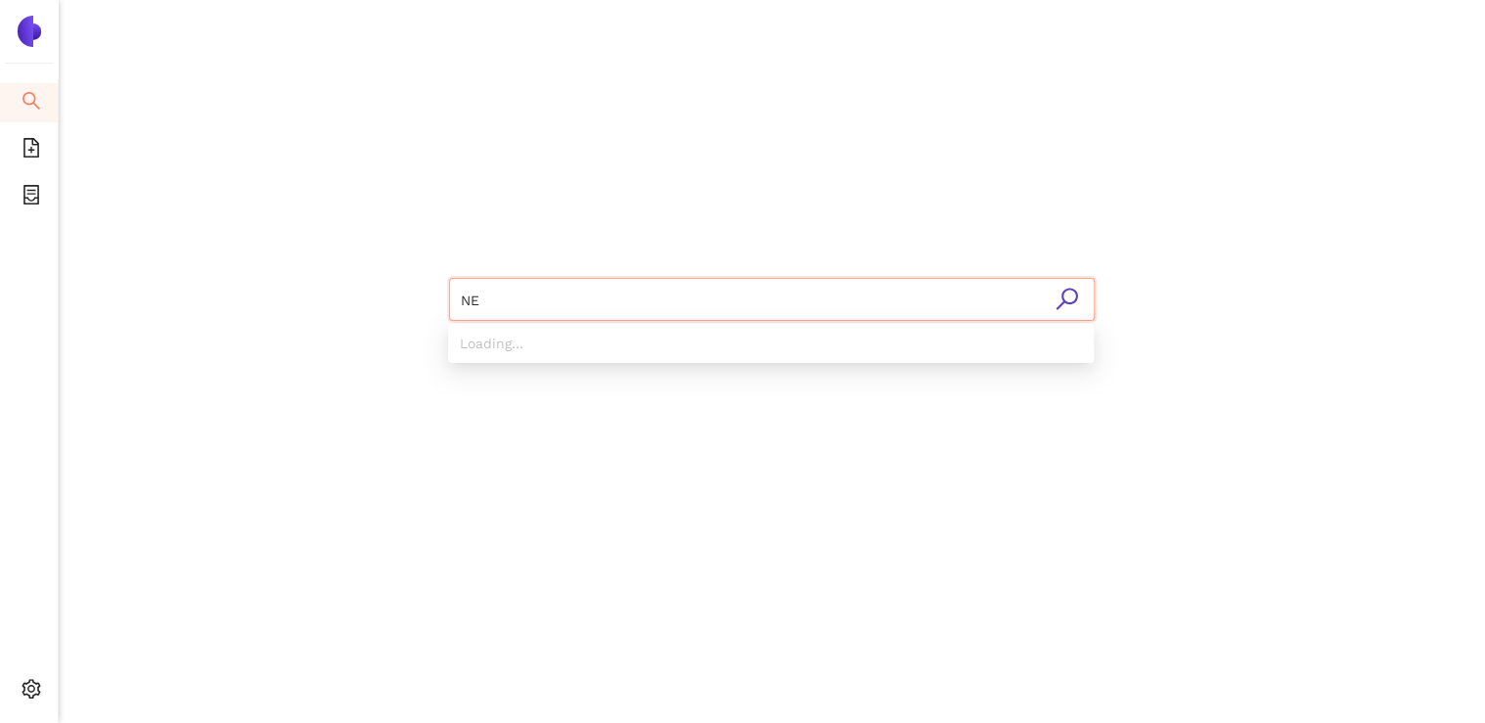
type input "NEB"
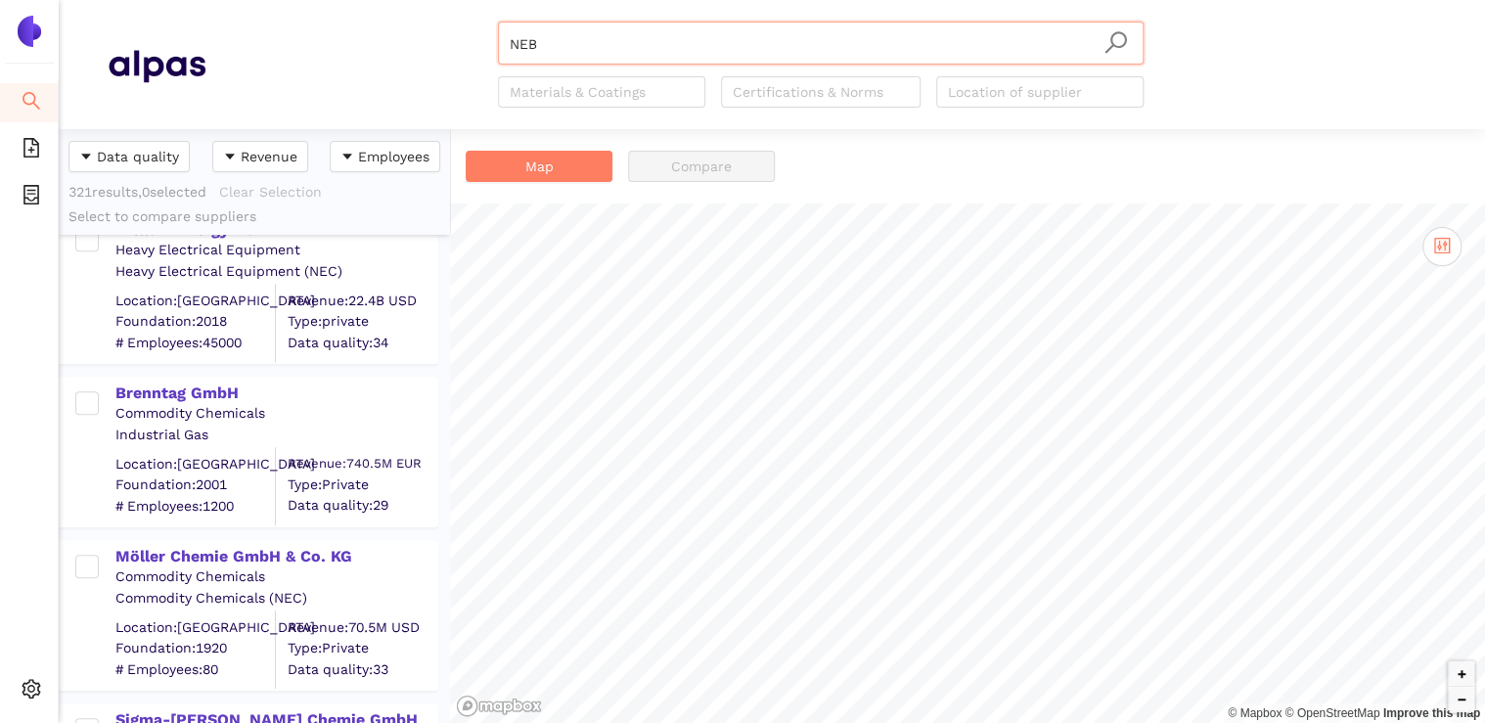
scroll to position [861, 0]
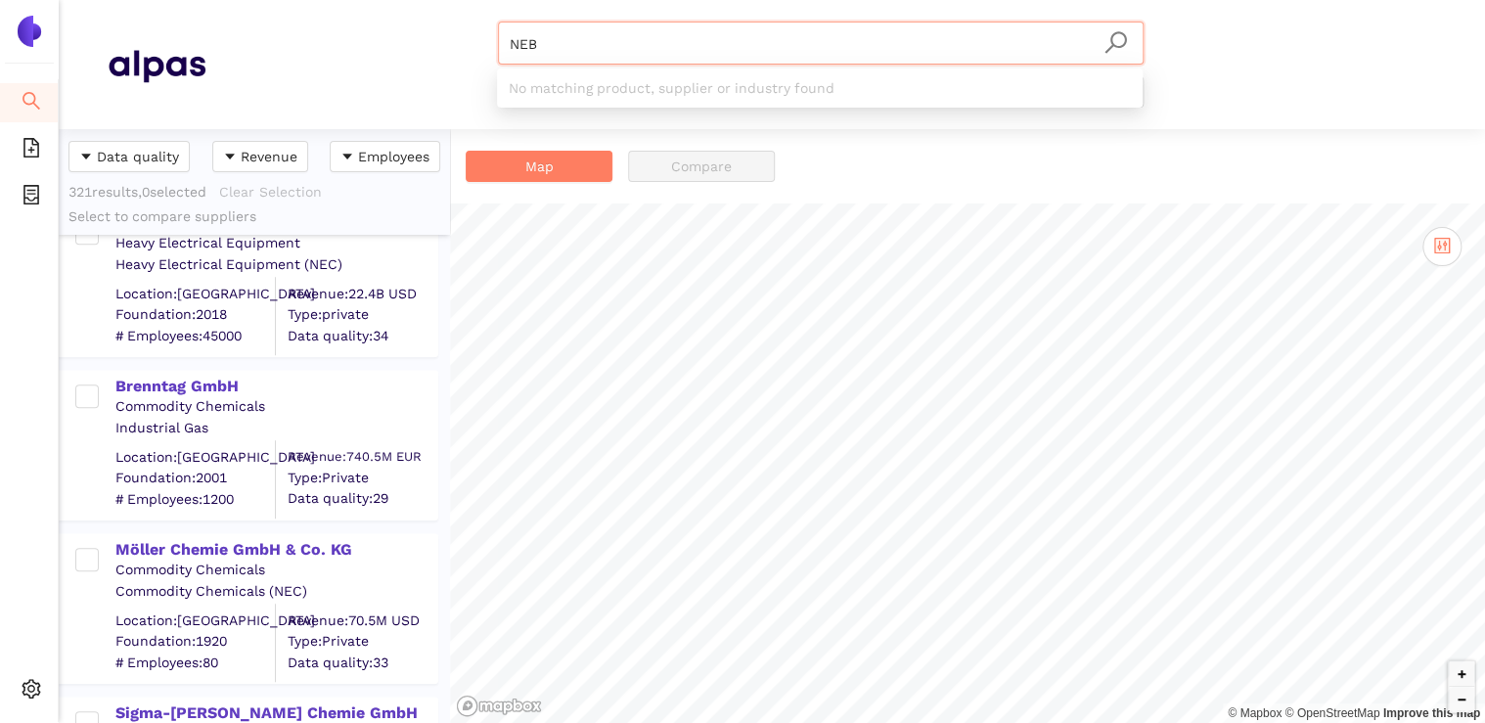
drag, startPoint x: 573, startPoint y: 41, endPoint x: 450, endPoint y: 41, distance: 123.3
click at [450, 41] on div "NEB Materials & Coatings Certifications & Norms Location of supplier" at bounding box center [820, 65] width 1231 height 86
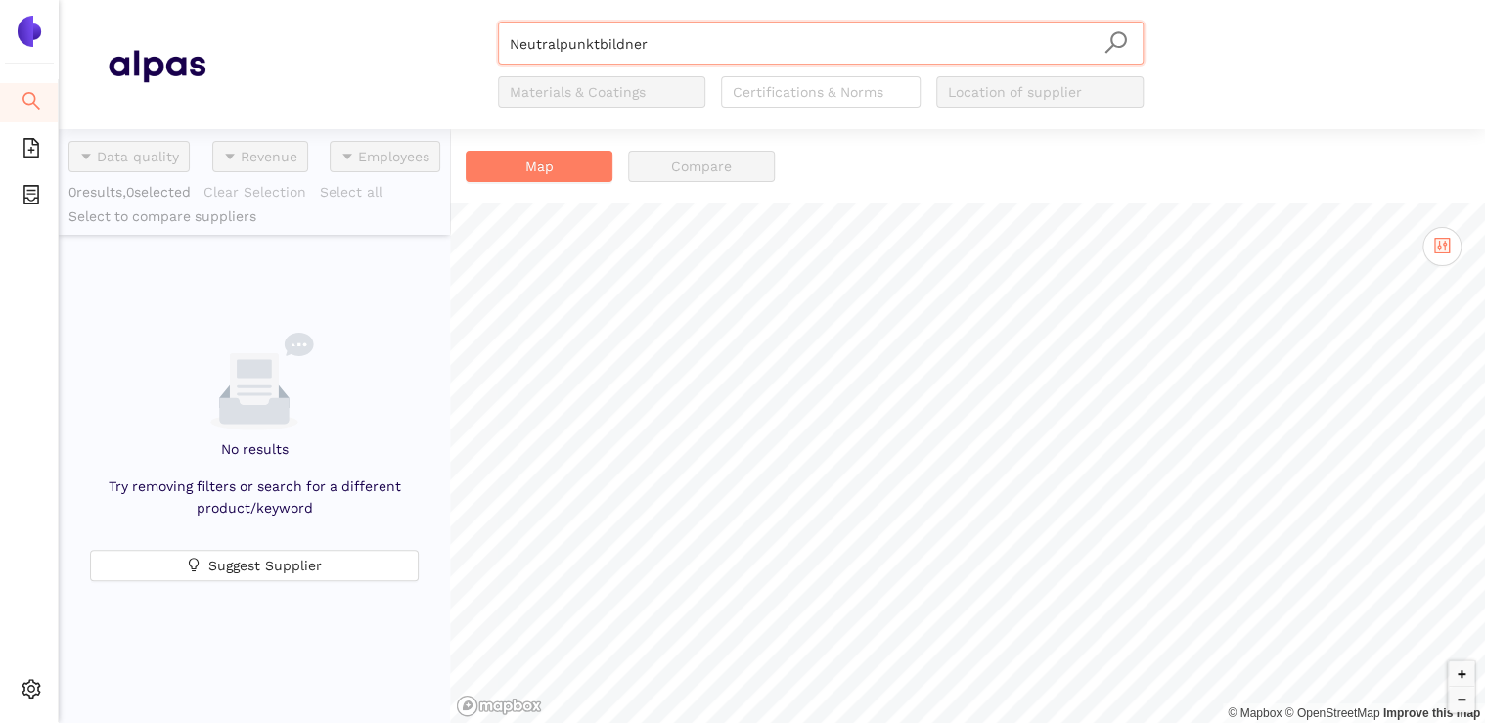
type input "Neutralpunktbildner"
click at [53, 45] on div at bounding box center [29, 23] width 59 height 47
click at [33, 33] on img at bounding box center [29, 31] width 31 height 31
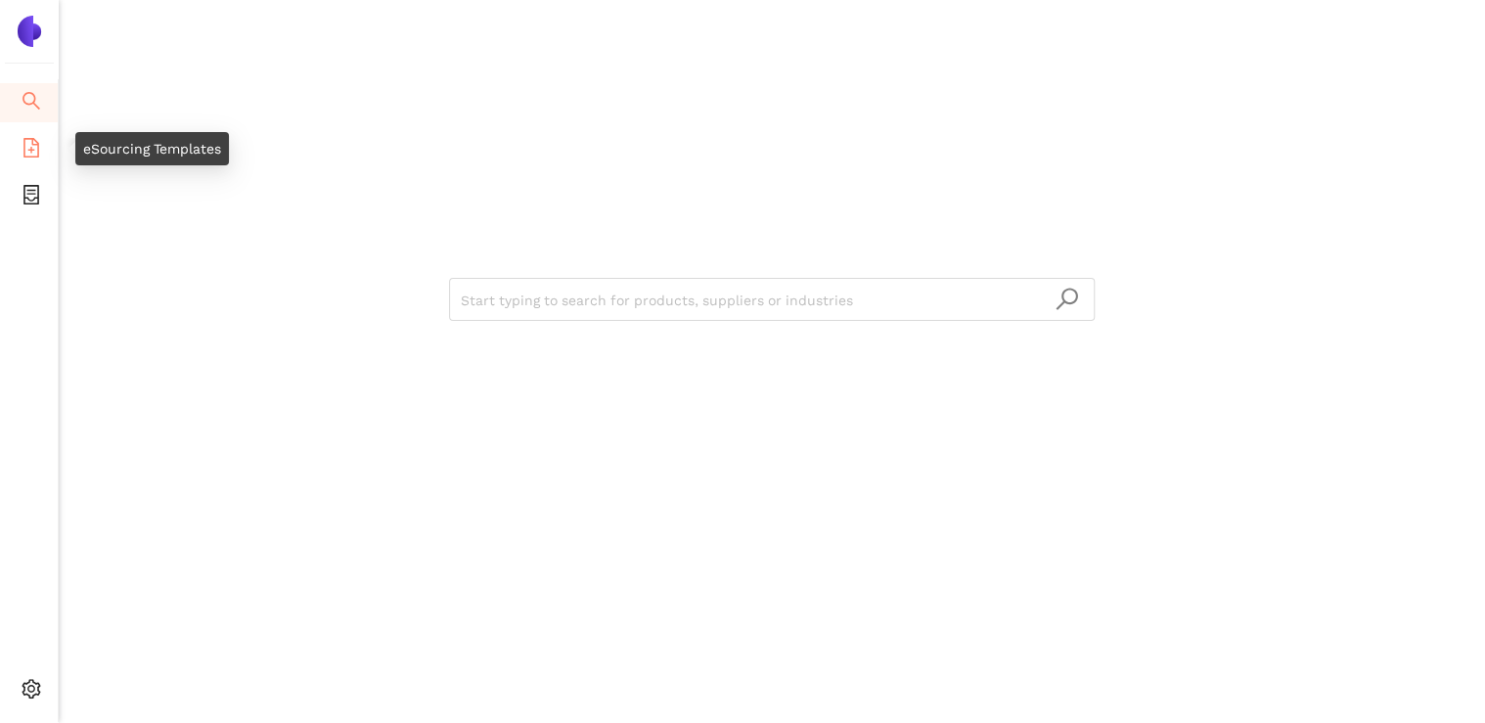
click at [31, 145] on icon "file-add" at bounding box center [32, 148] width 20 height 20
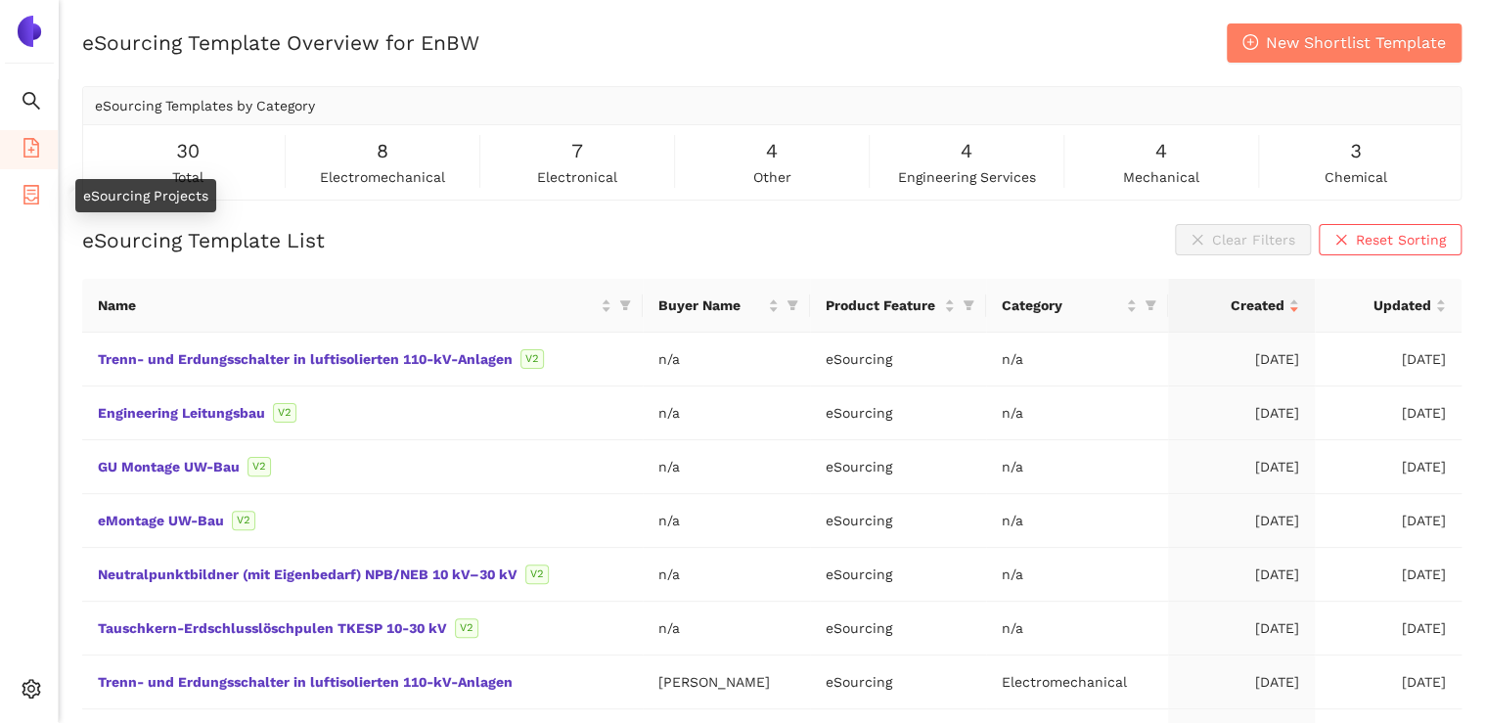
click at [20, 185] on li "eSourcing Projects" at bounding box center [29, 196] width 58 height 39
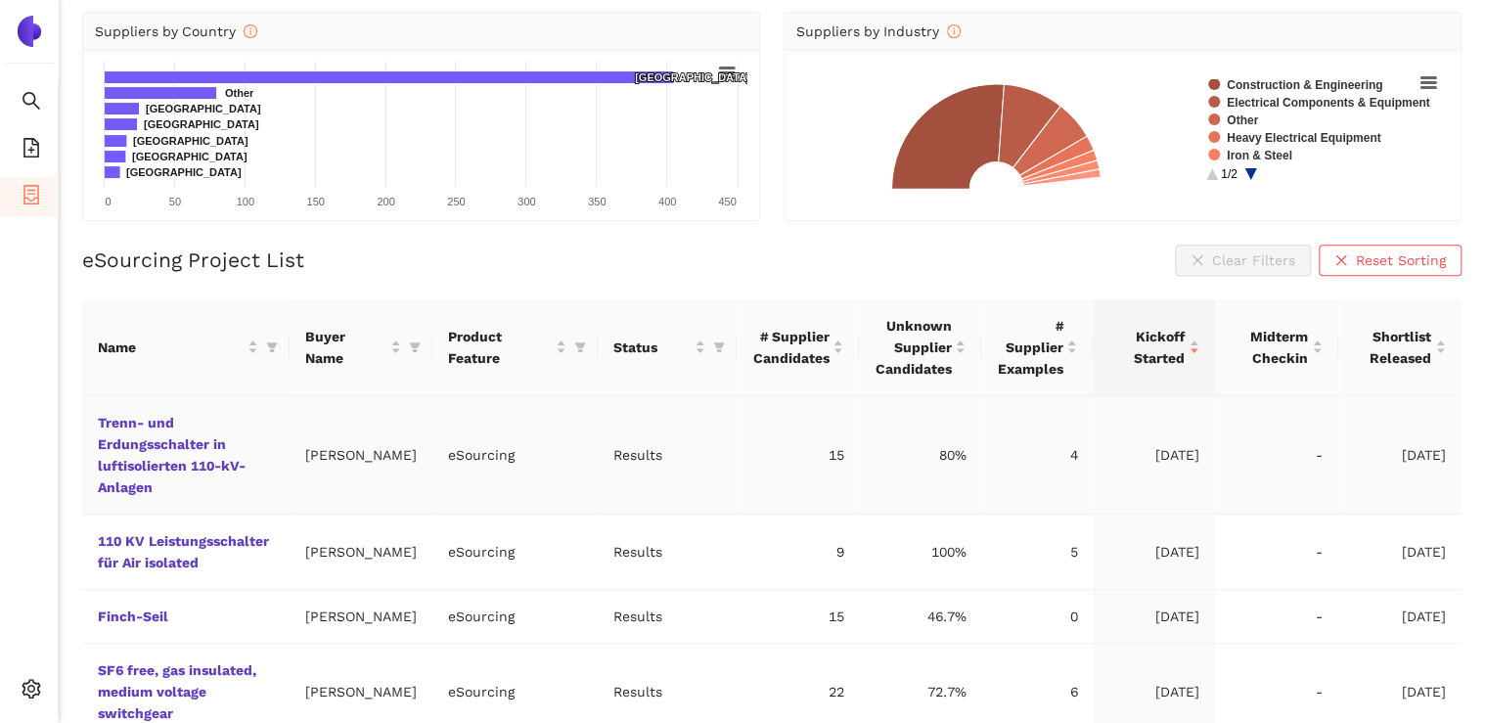
scroll to position [313, 0]
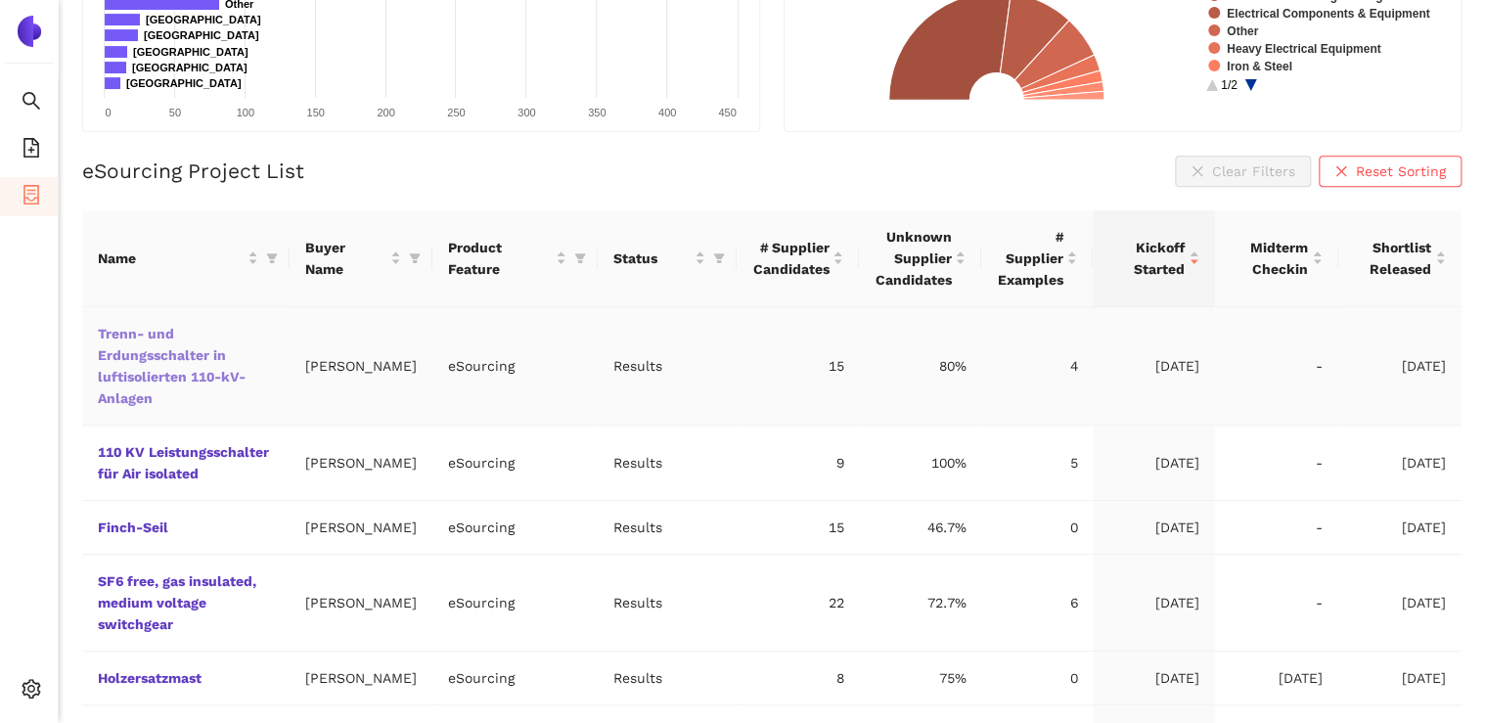
click at [0, 0] on link "Trenn- und Erdungsschalter in luftisolierten 110-kV-Anlagen" at bounding box center [0, 0] width 0 height 0
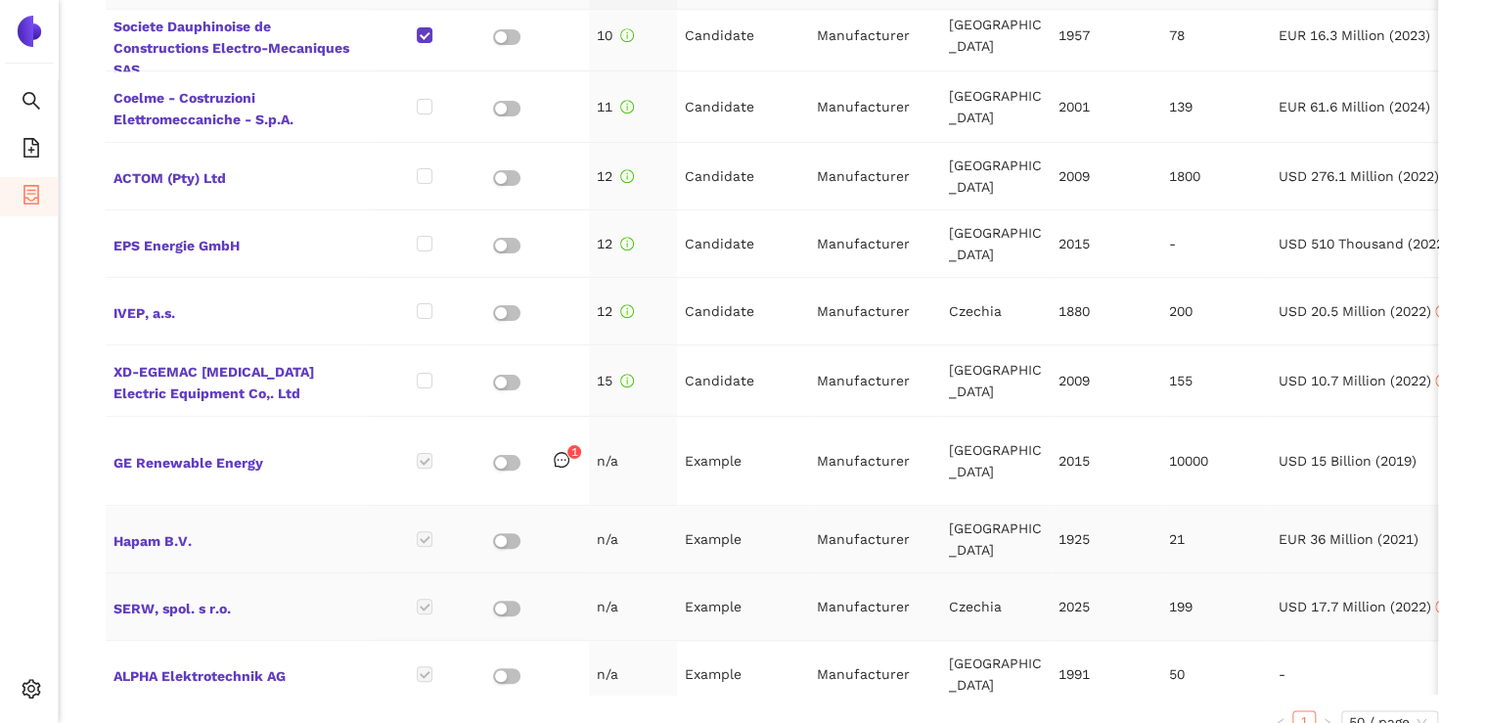
scroll to position [1017, 0]
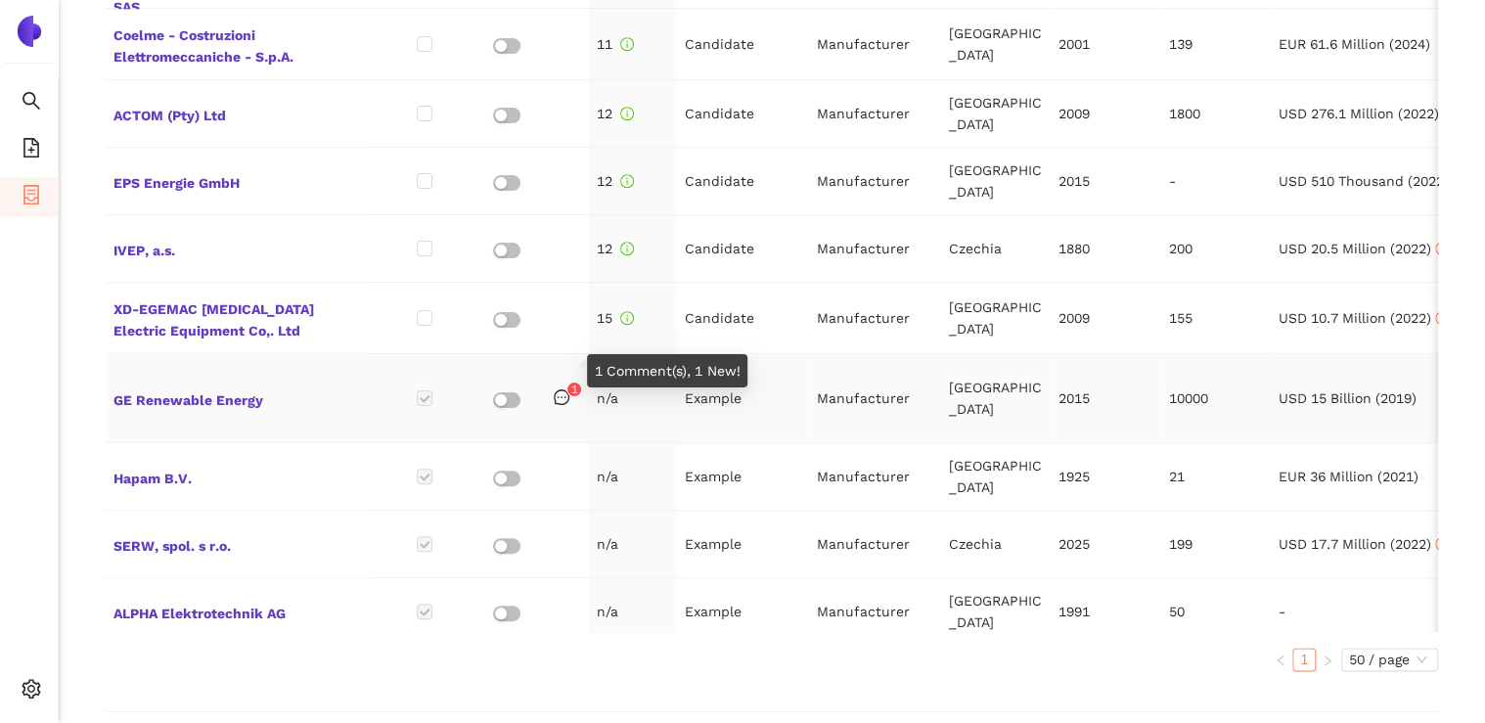
click at [562, 389] on icon "message" at bounding box center [562, 397] width 16 height 16
click at [203, 385] on span "GE Renewable Energy" at bounding box center [237, 397] width 248 height 25
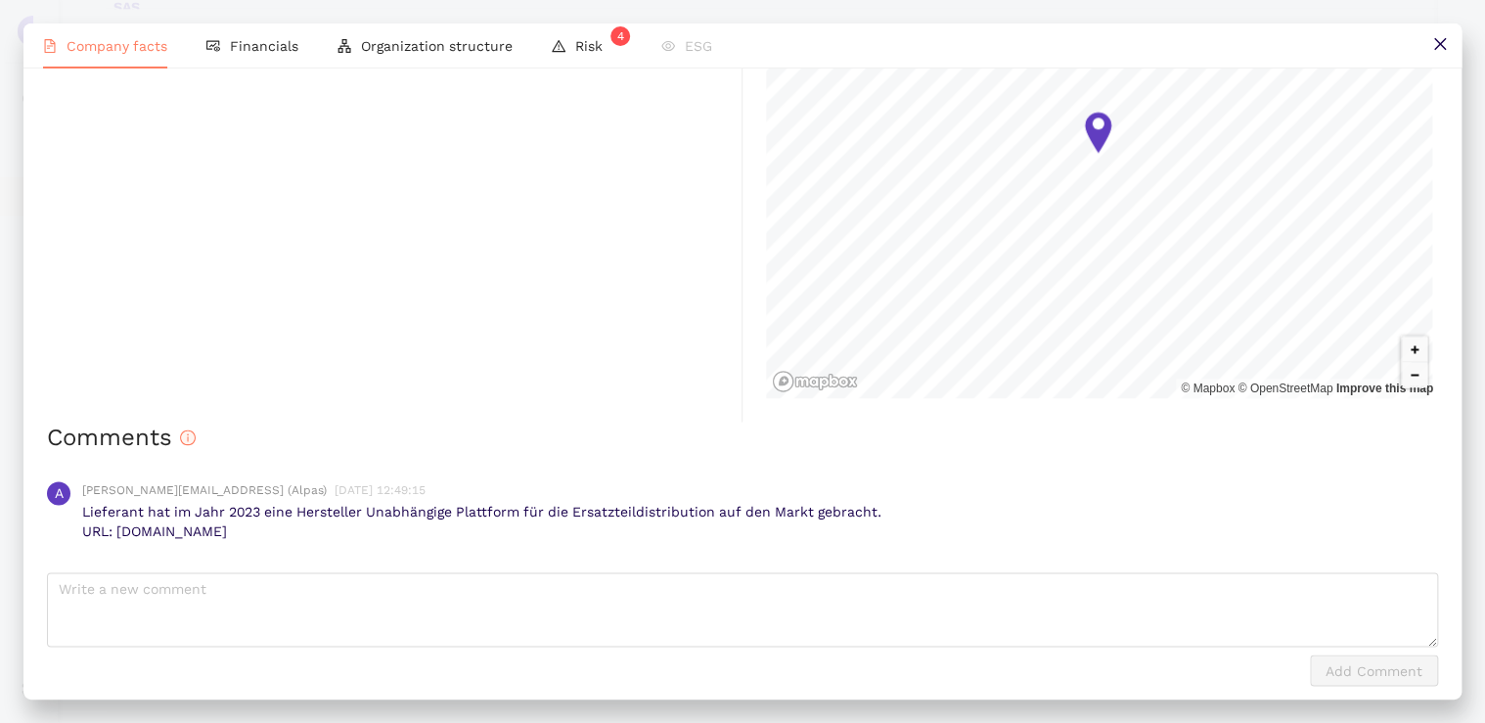
scroll to position [1417, 0]
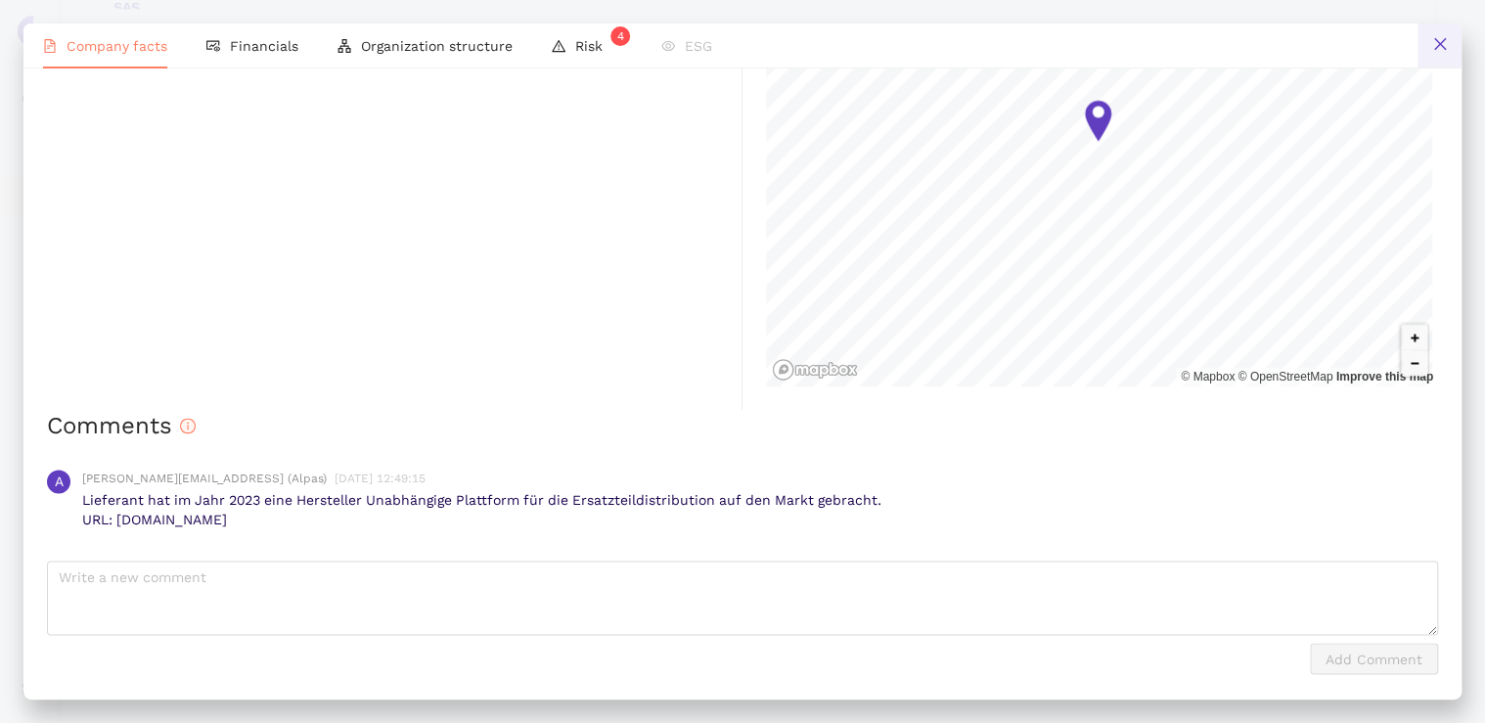
click at [1433, 47] on icon "close" at bounding box center [1440, 44] width 16 height 16
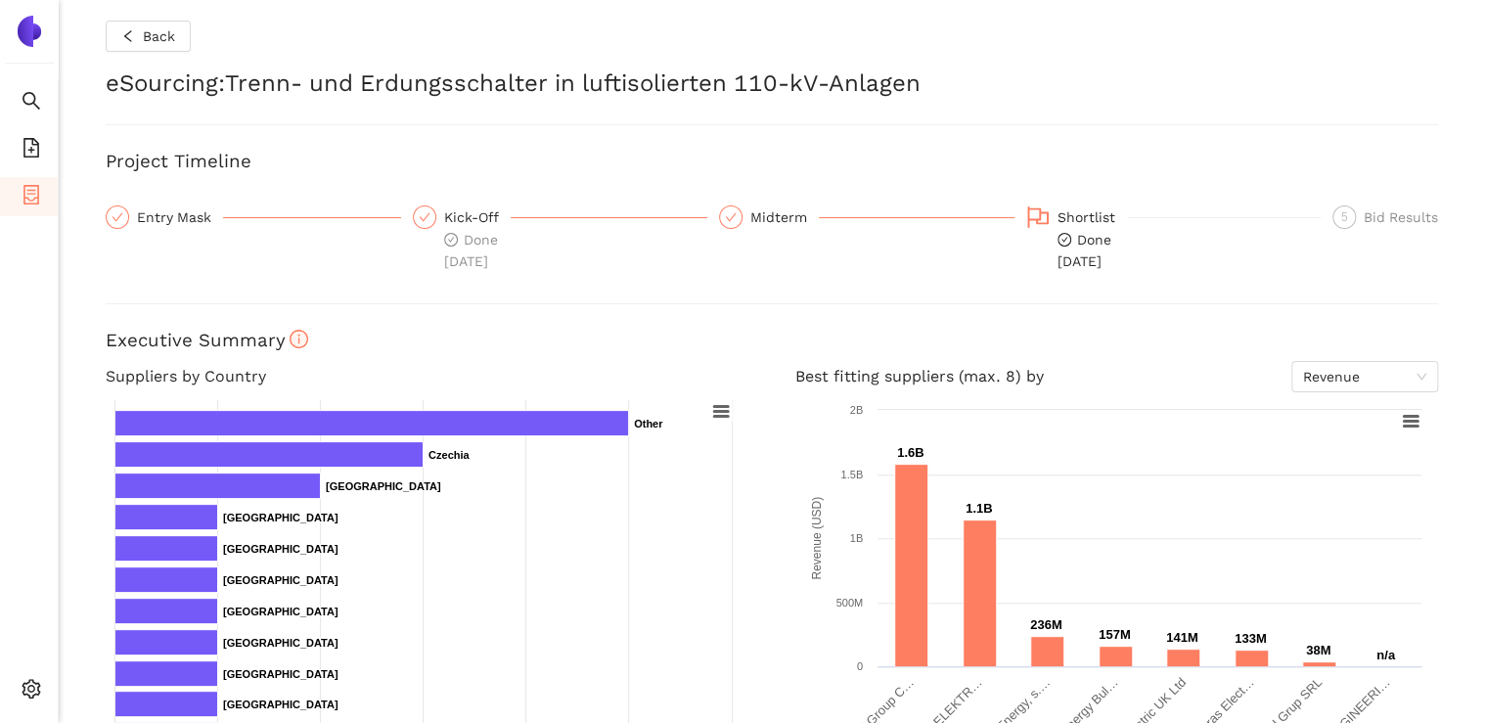
scroll to position [0, 0]
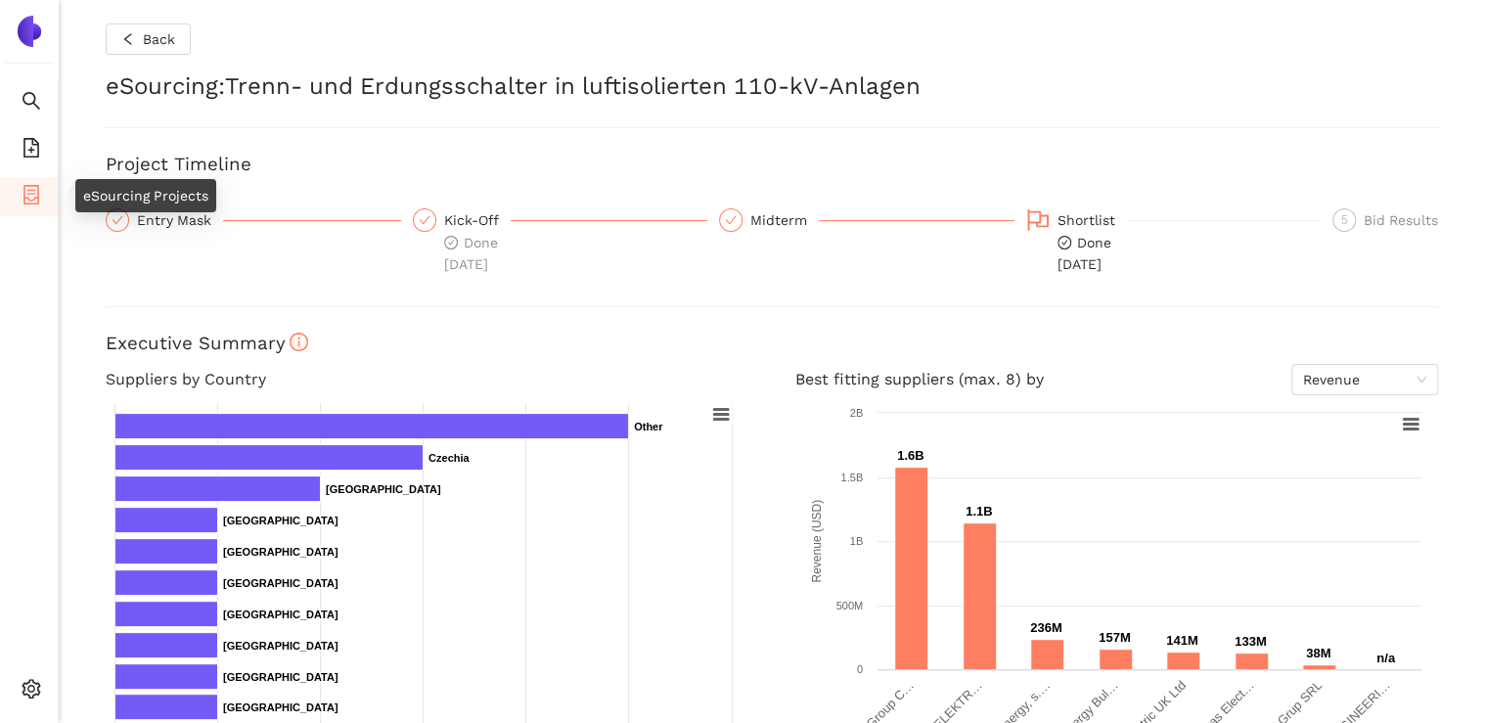
click at [29, 194] on icon "container" at bounding box center [32, 195] width 20 height 20
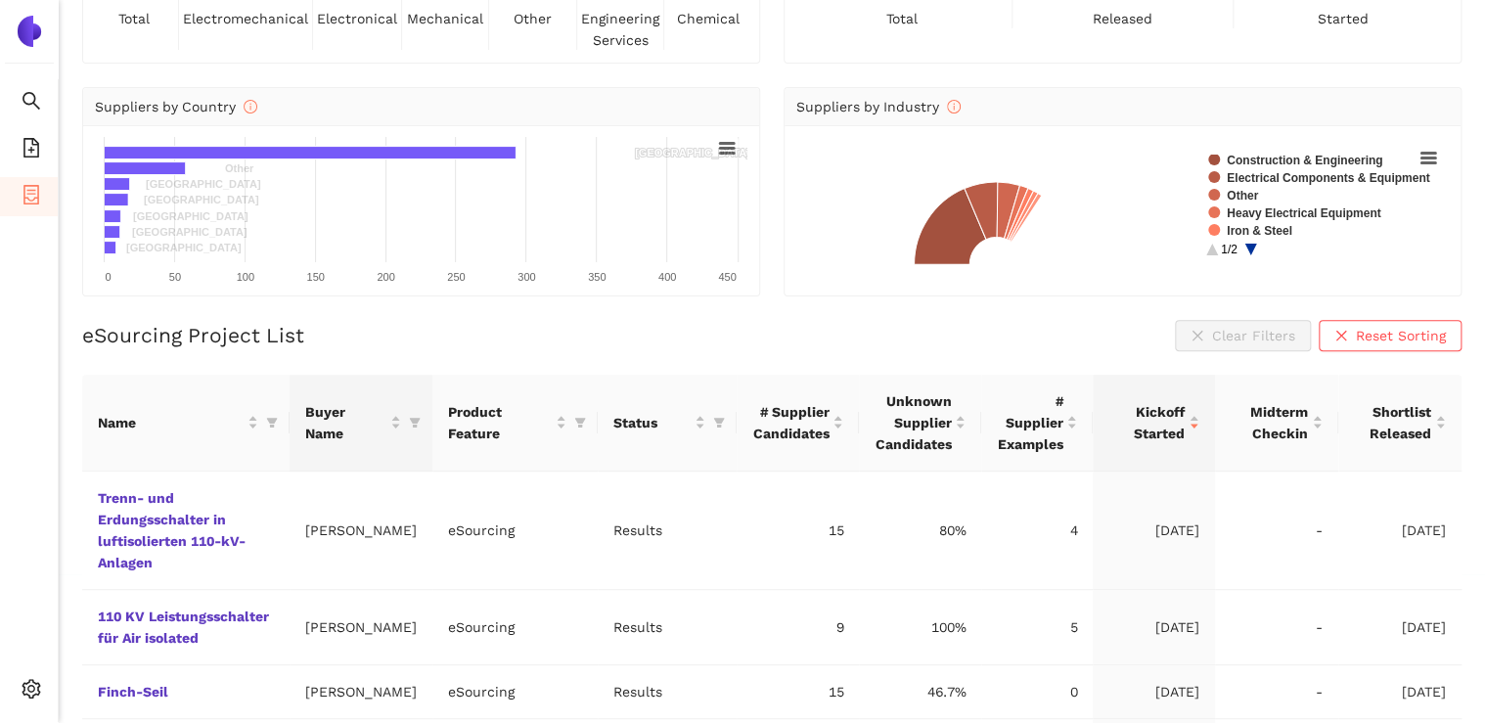
scroll to position [235, 0]
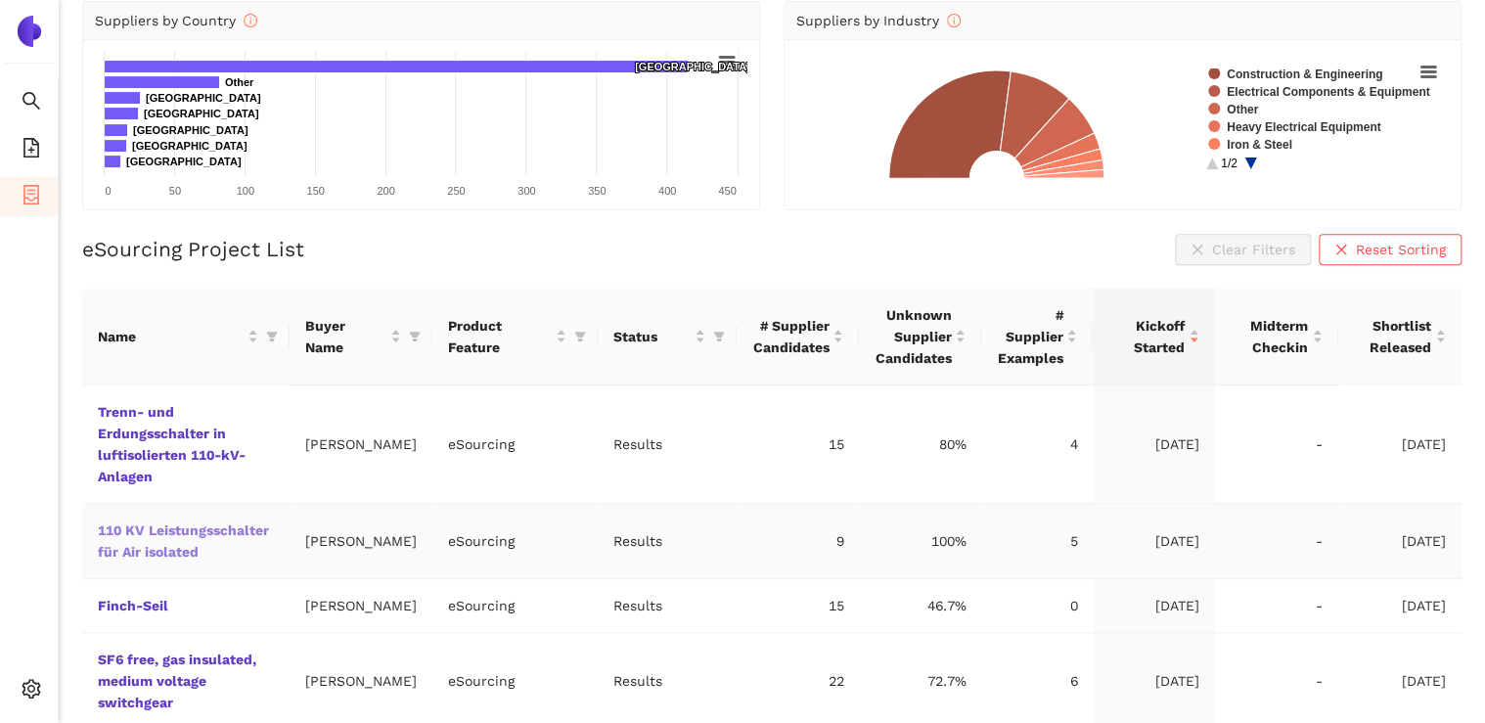
click at [0, 0] on link "110 KV Leistungsschalter für Air isolated" at bounding box center [0, 0] width 0 height 0
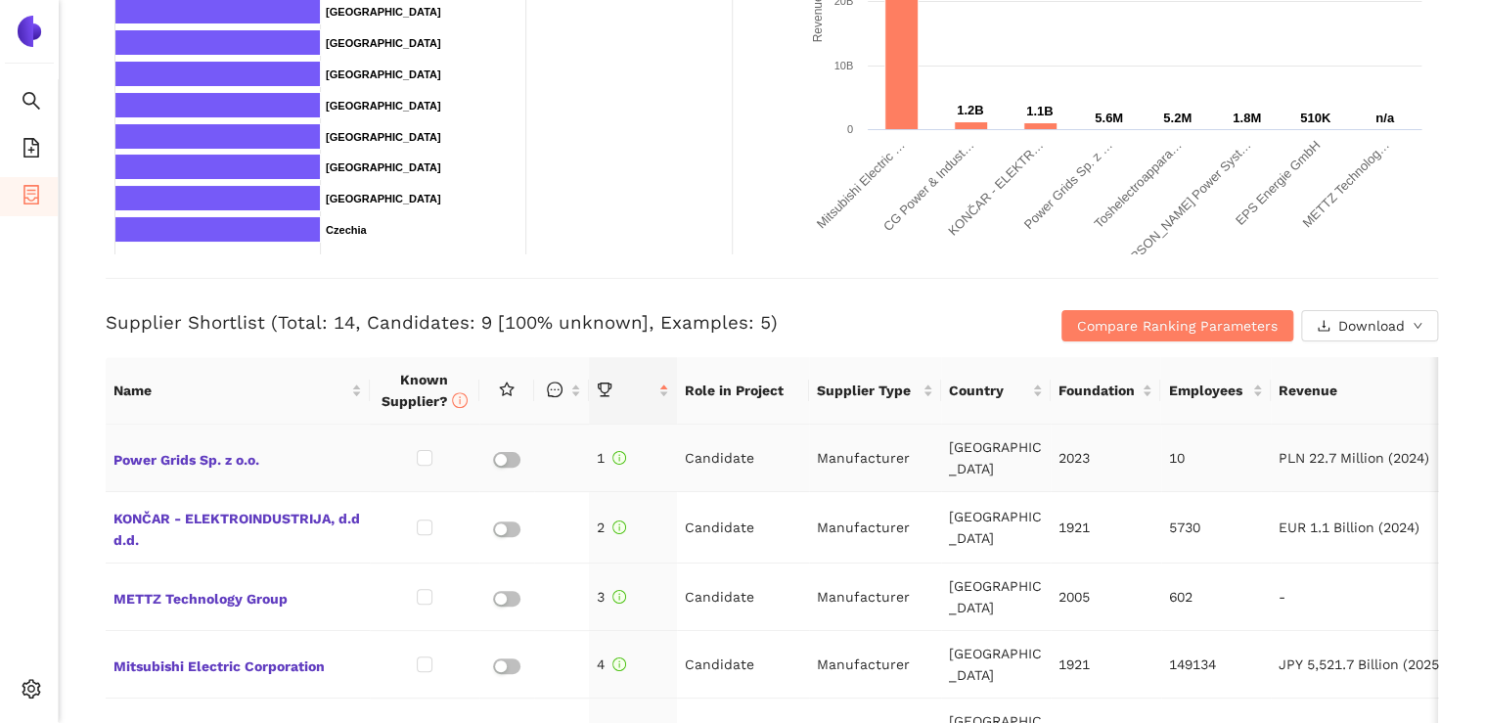
scroll to position [548, 0]
